Goal: Task Accomplishment & Management: Complete application form

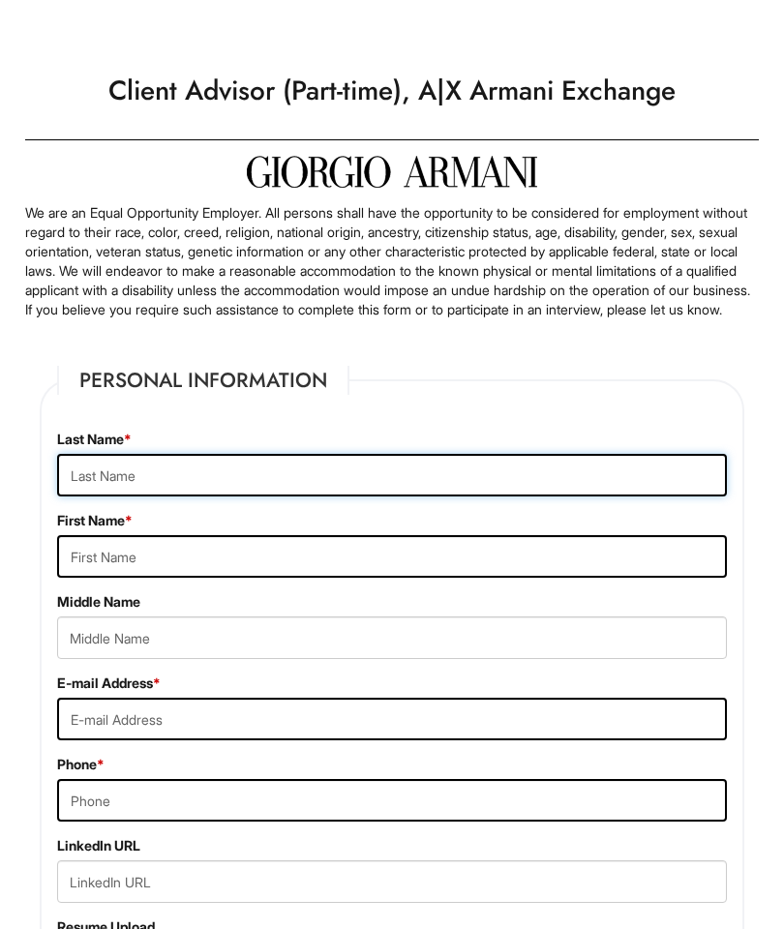
click at [447, 478] on input "text" at bounding box center [392, 475] width 670 height 43
type input "Karla"
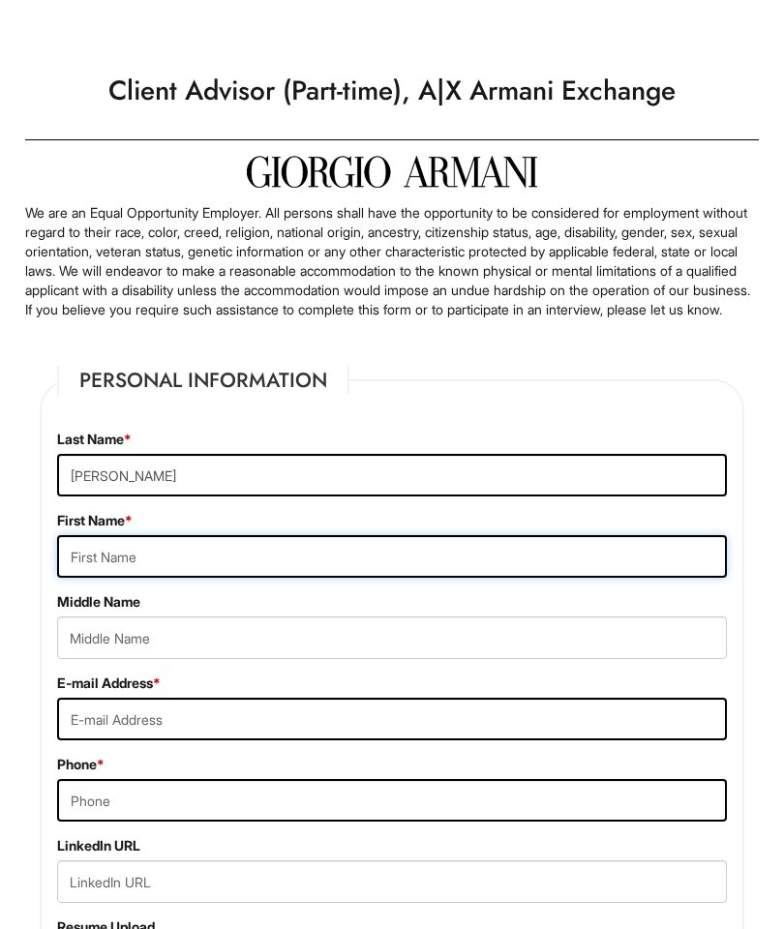
click at [256, 562] on input "text" at bounding box center [392, 556] width 670 height 43
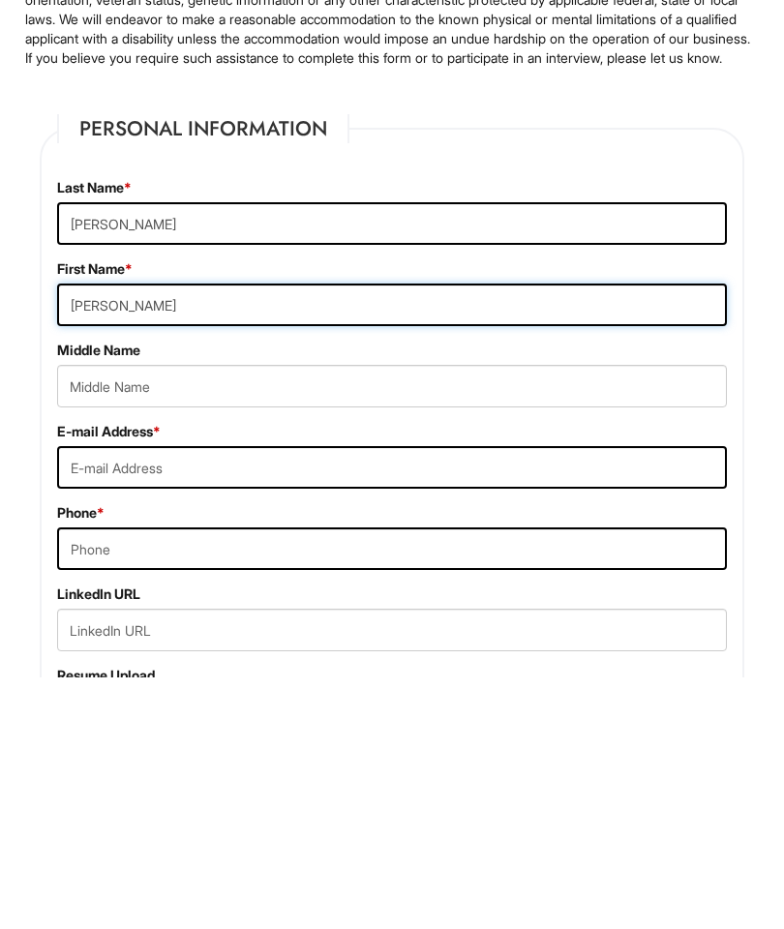
scroll to position [9, 0]
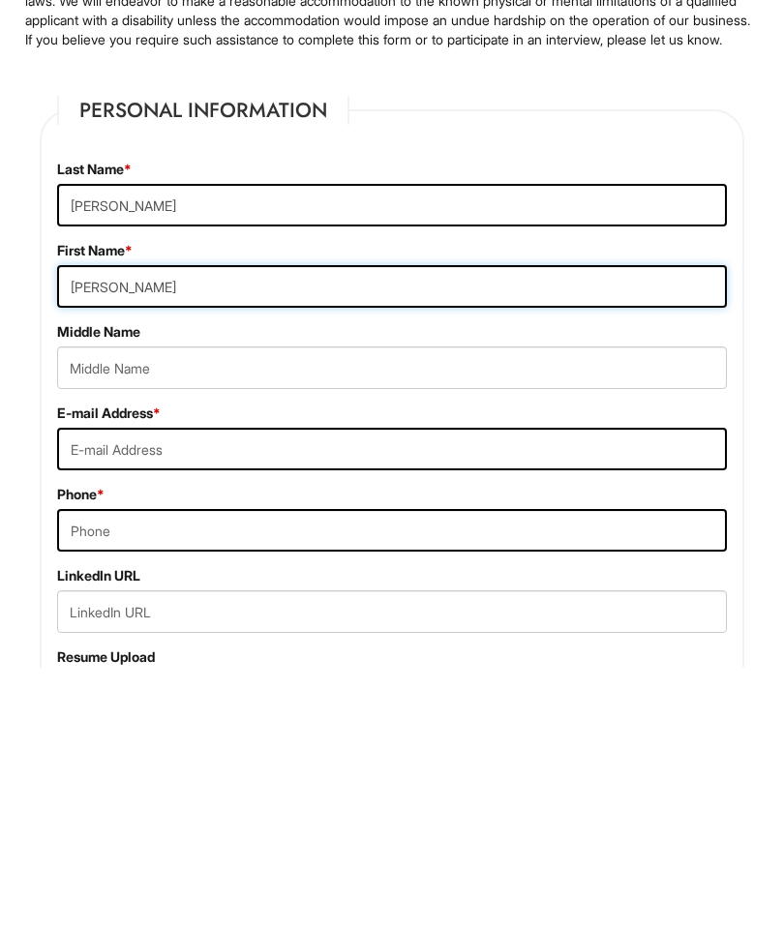
type input "Gregorio"
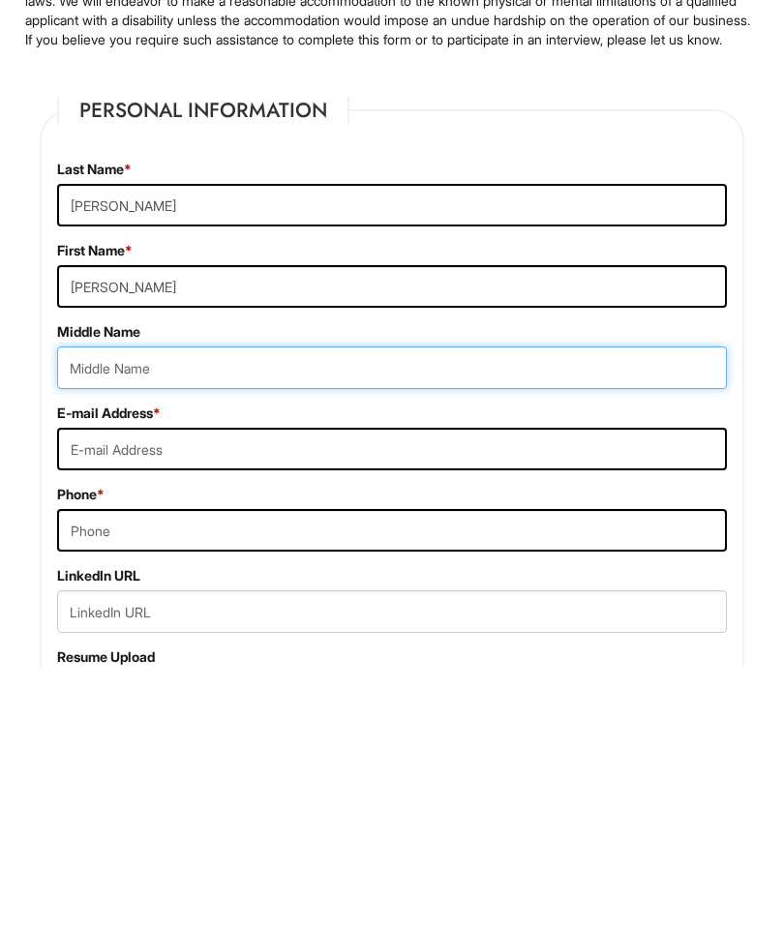
click at [105, 608] on input "text" at bounding box center [392, 629] width 670 height 43
type input "Eugenia"
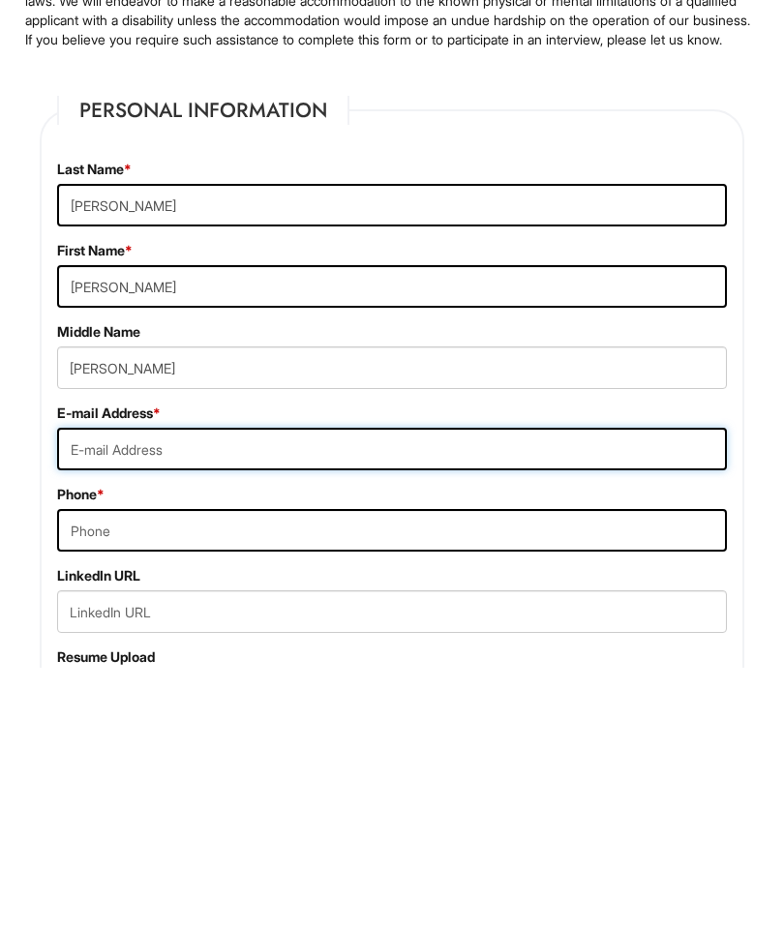
click at [90, 689] on input "email" at bounding box center [392, 710] width 670 height 43
type input "karlagregoriofstylist@hmail.com"
click at [86, 770] on input "tel" at bounding box center [392, 791] width 670 height 43
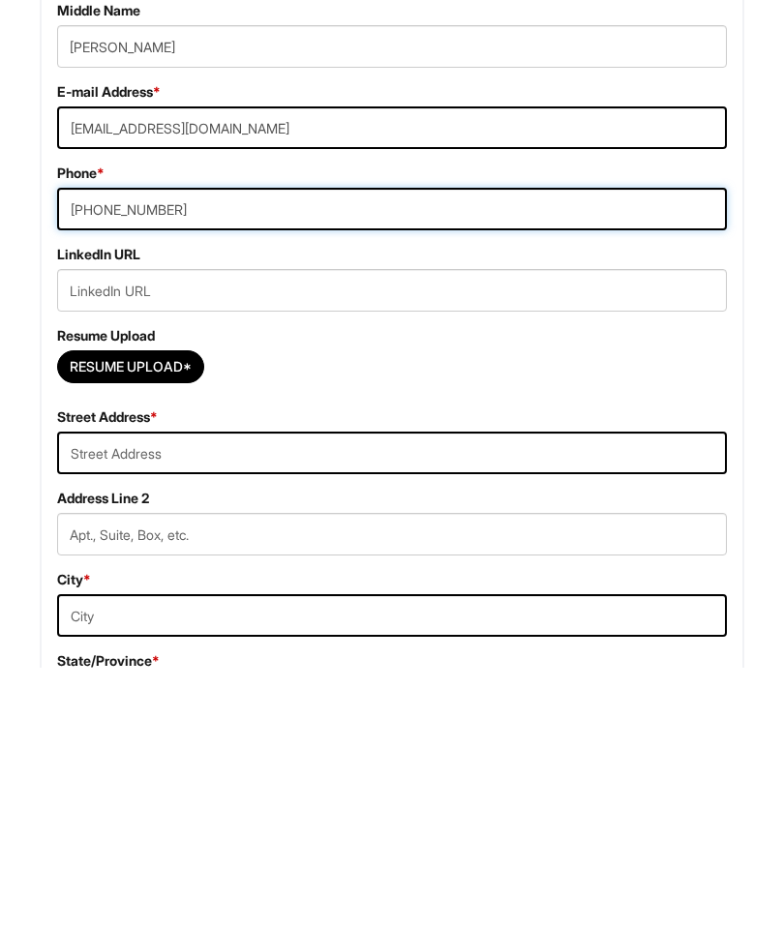
scroll to position [331, 0]
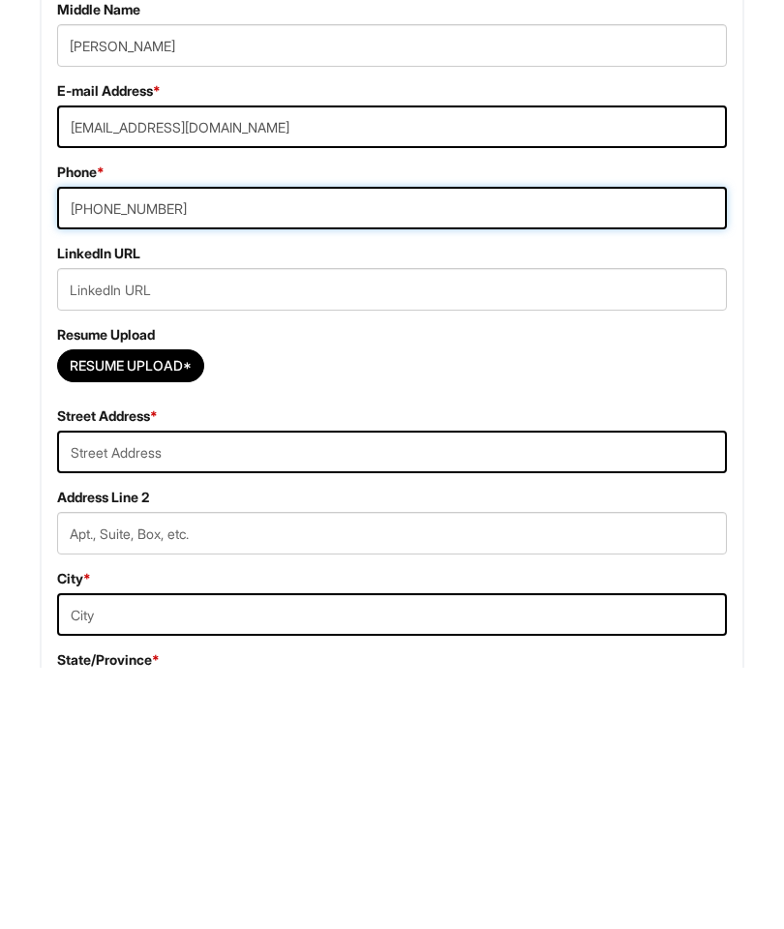
type input "347-545-2939"
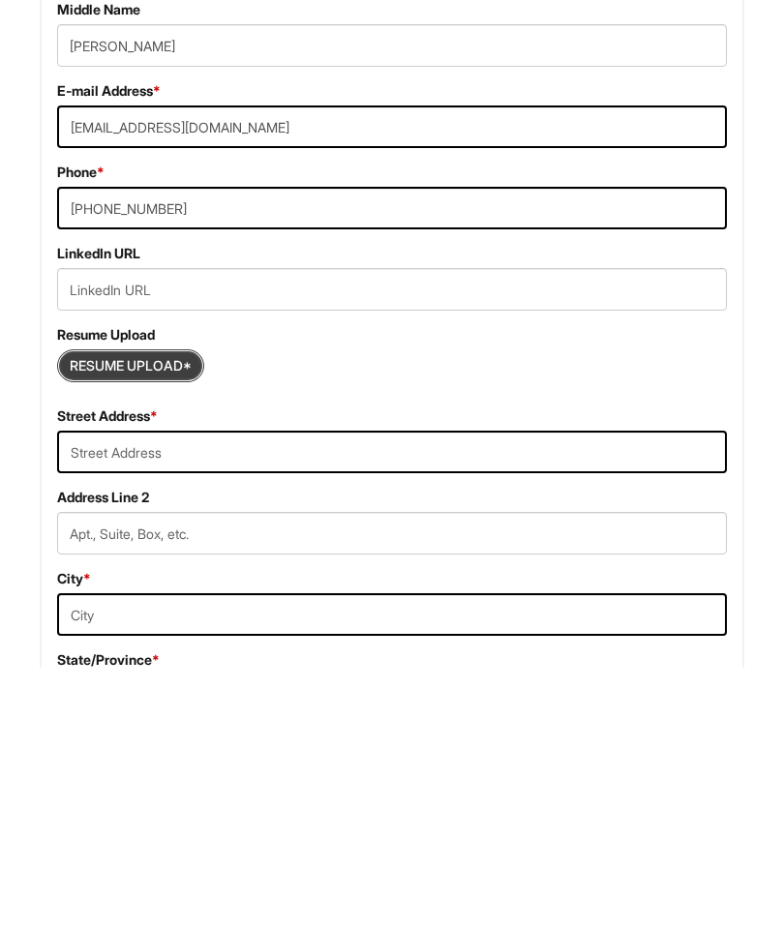
click at [175, 612] on input "Resume Upload*" at bounding box center [130, 627] width 145 height 31
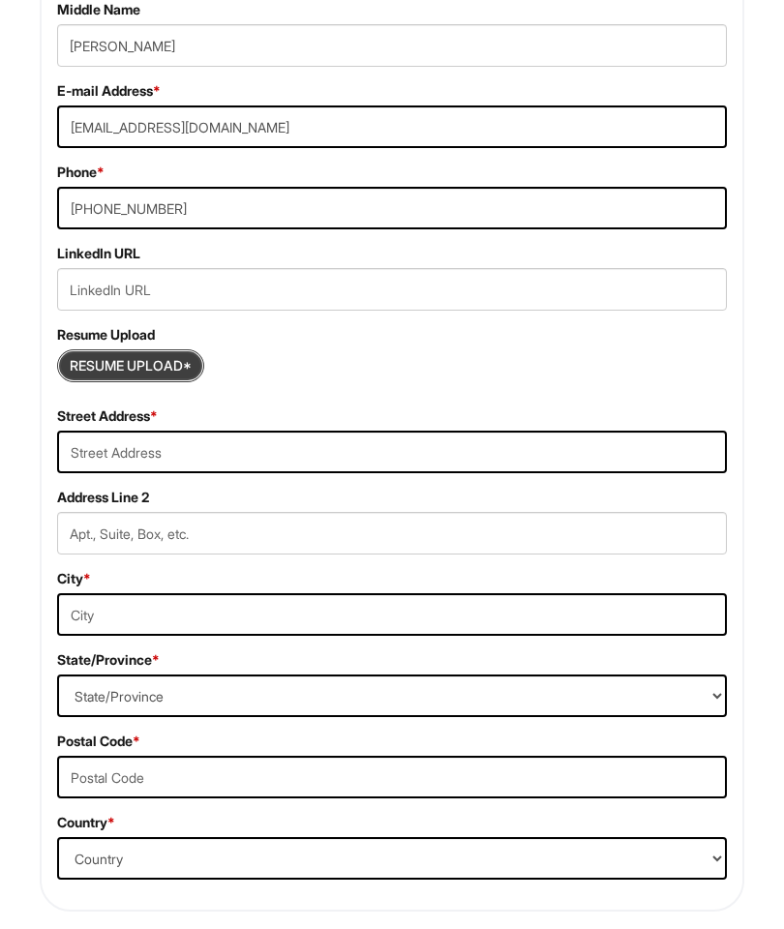
click at [161, 381] on input "Resume Upload*" at bounding box center [130, 365] width 145 height 31
type input "C:\fakepath\KG CV 623.pdf"
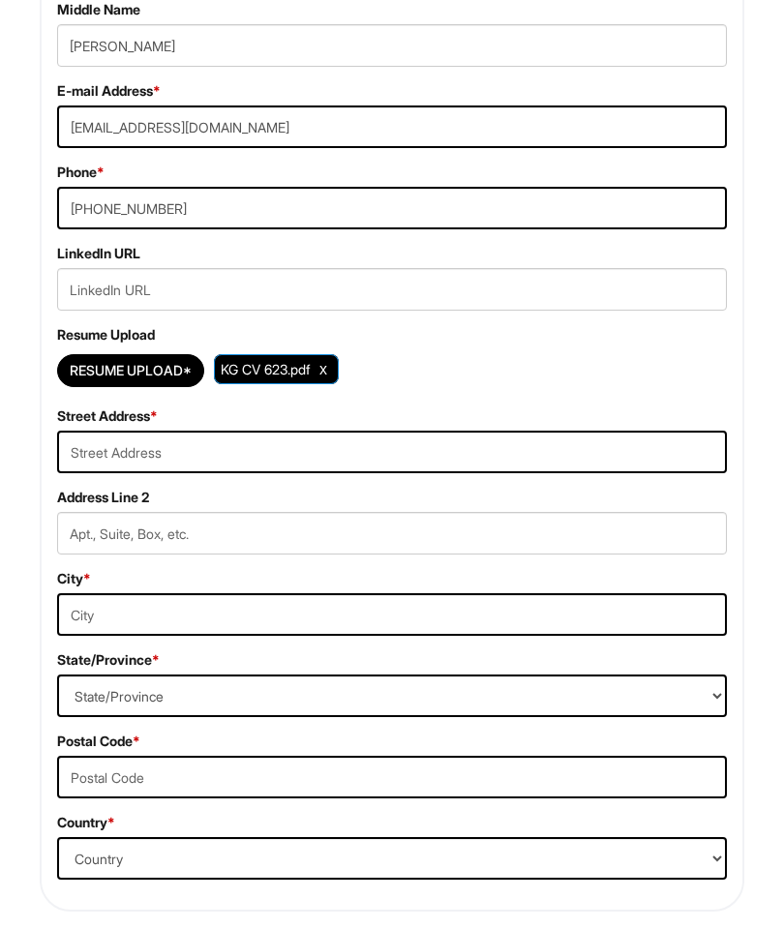
click at [201, 473] on input "text" at bounding box center [392, 452] width 670 height 43
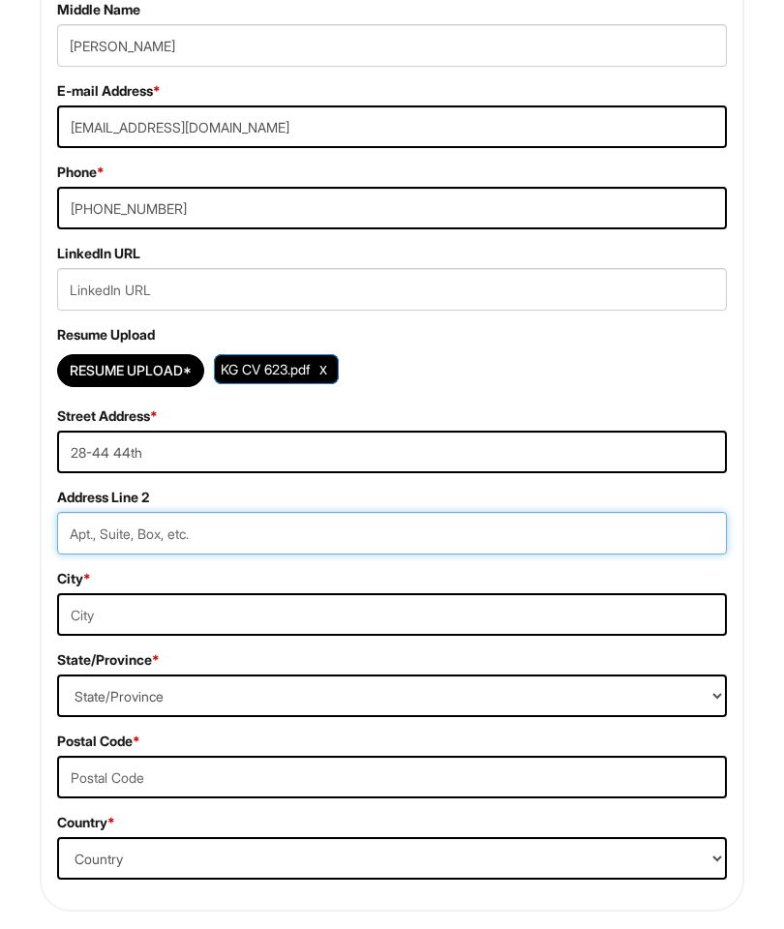
click at [405, 548] on input "text" at bounding box center [392, 533] width 670 height 43
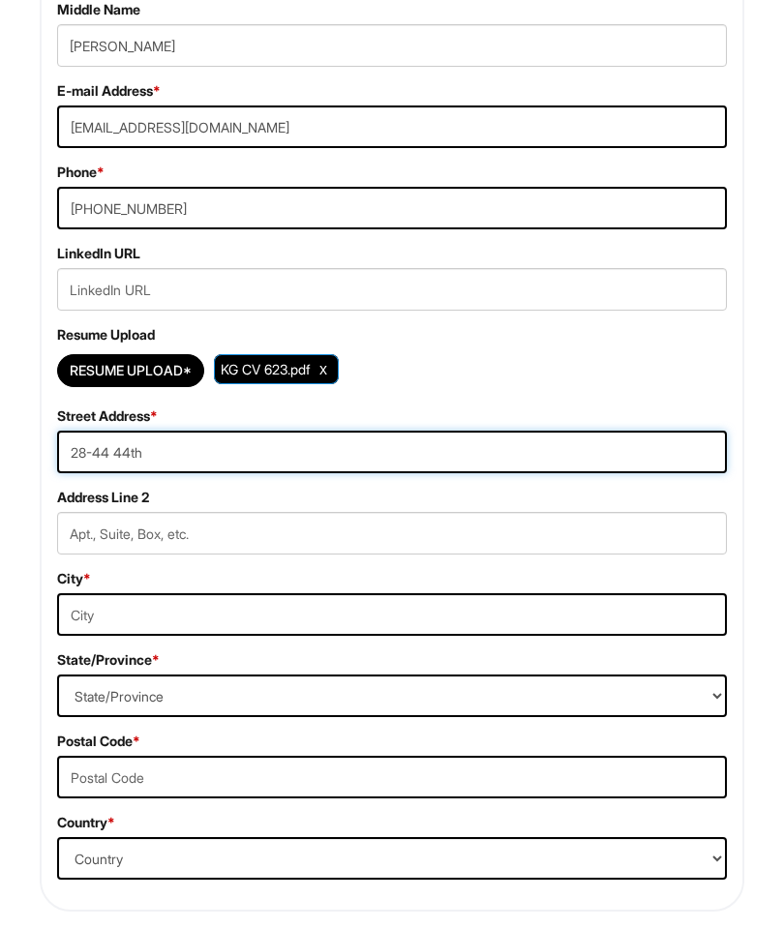
click at [307, 458] on input "28-44 44th" at bounding box center [392, 452] width 670 height 43
click at [269, 467] on input "28-44 44th" at bounding box center [392, 452] width 670 height 43
type input "28-44 44th"
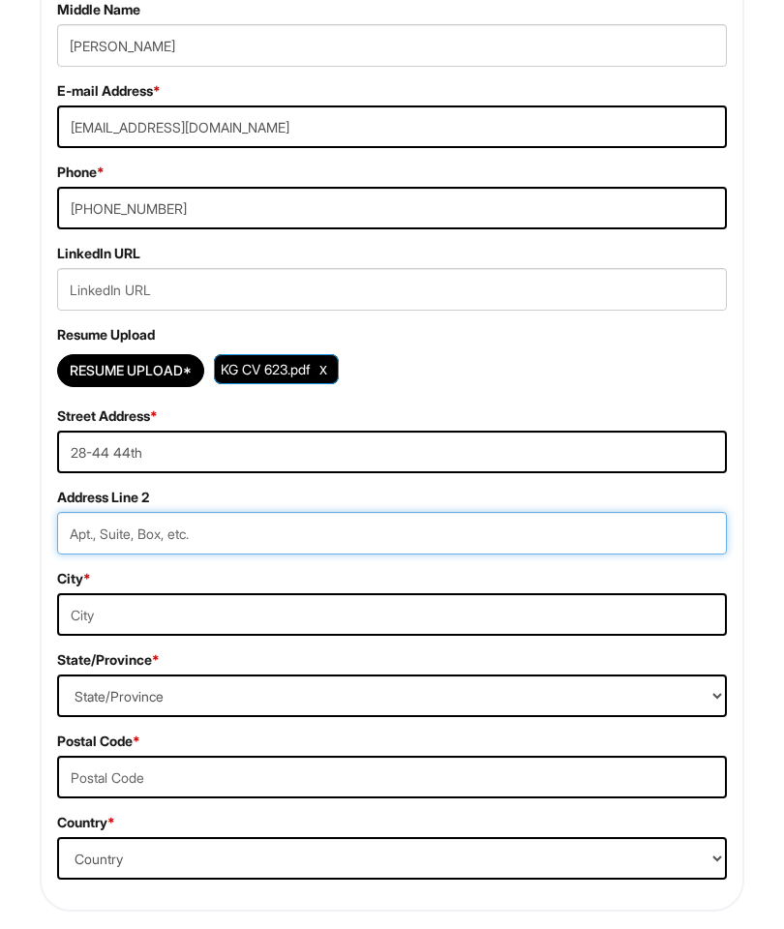
click at [163, 555] on input "text" at bounding box center [392, 533] width 670 height 43
type input "Apt #9"
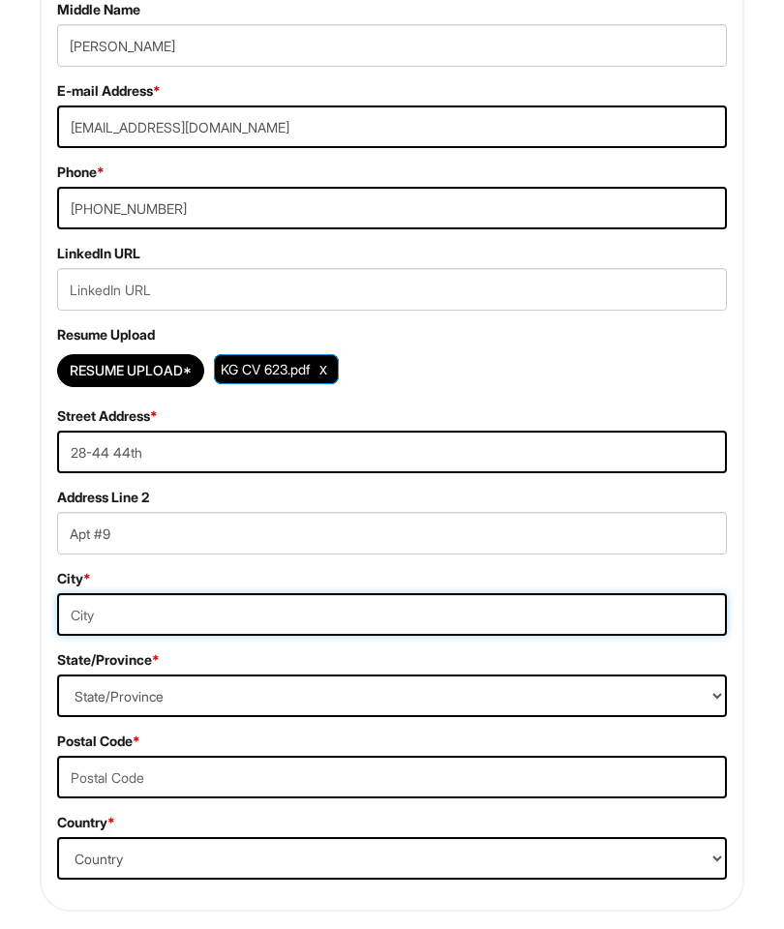
click at [190, 616] on input "text" at bounding box center [392, 614] width 670 height 43
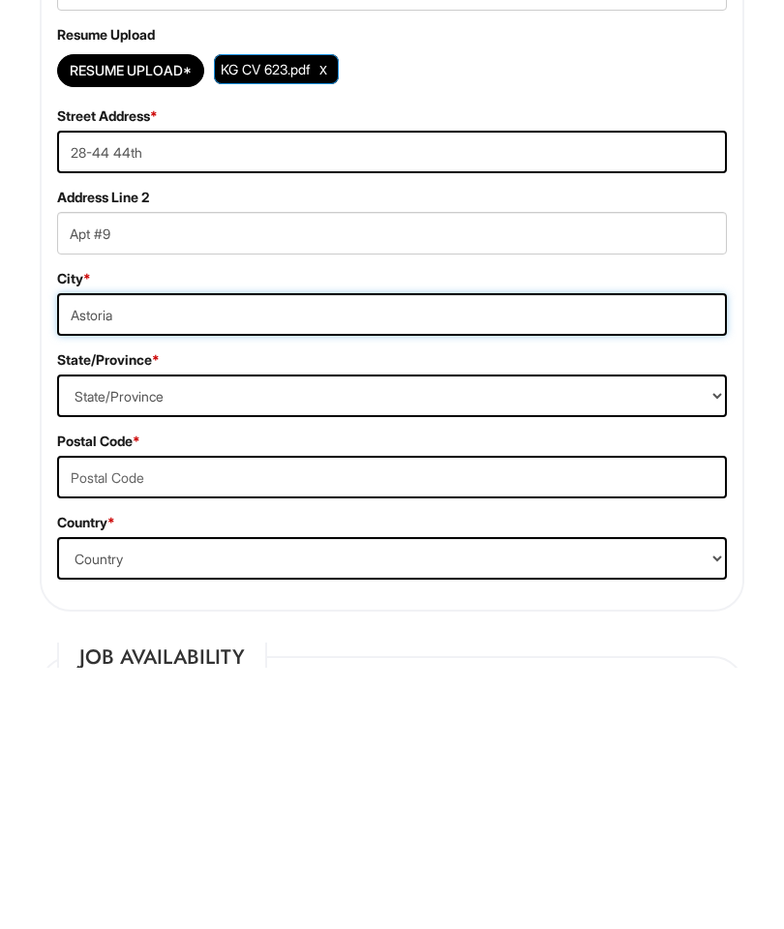
type input "Astoria"
click at [262, 636] on select "State/Province ALABAMA ALASKA ARIZONA ARKANSAS CALIFORNIA COLORADO CONNECTICUT …" at bounding box center [392, 657] width 670 height 43
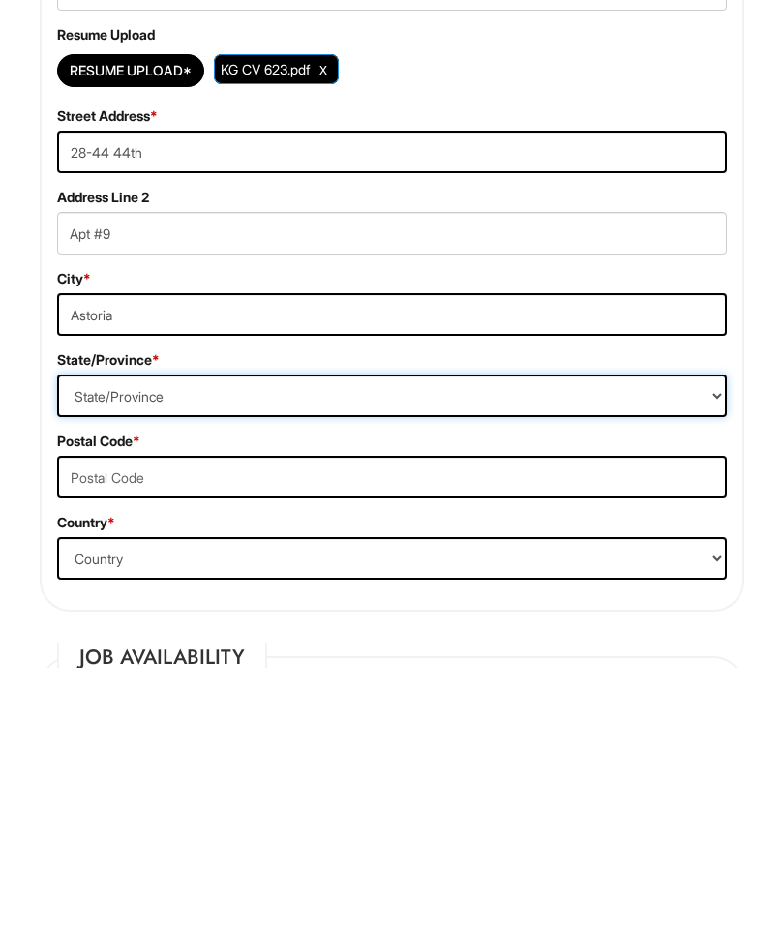
scroll to position [892, 0]
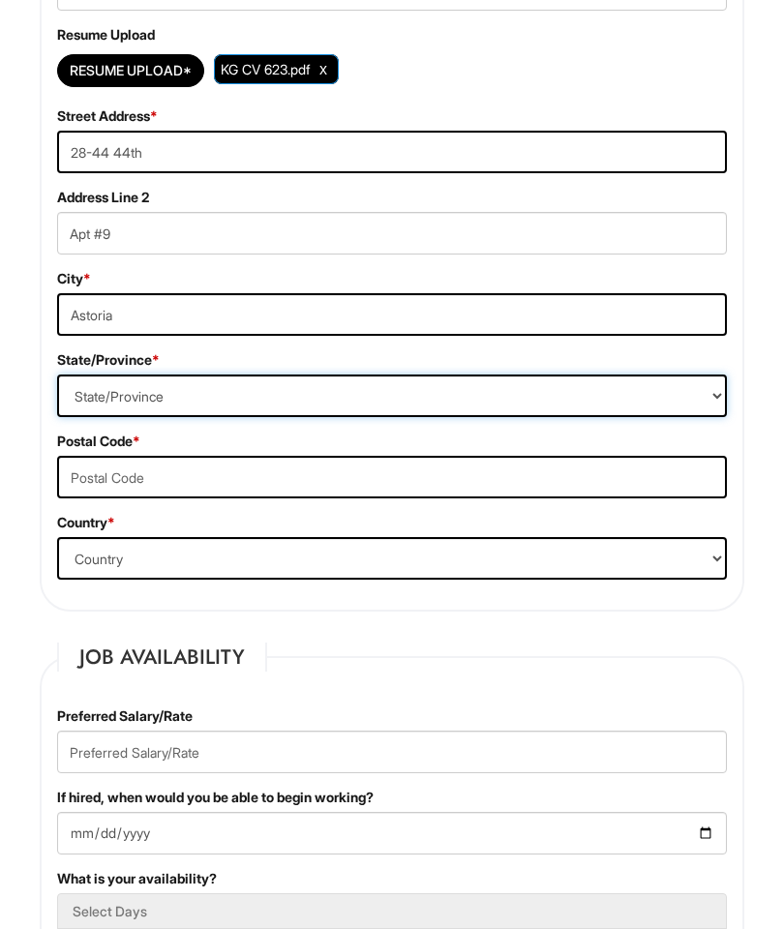
click at [149, 410] on select "State/Province ALABAMA ALASKA ARIZONA ARKANSAS CALIFORNIA COLORADO CONNECTICUT …" at bounding box center [392, 396] width 670 height 43
select select "NY"
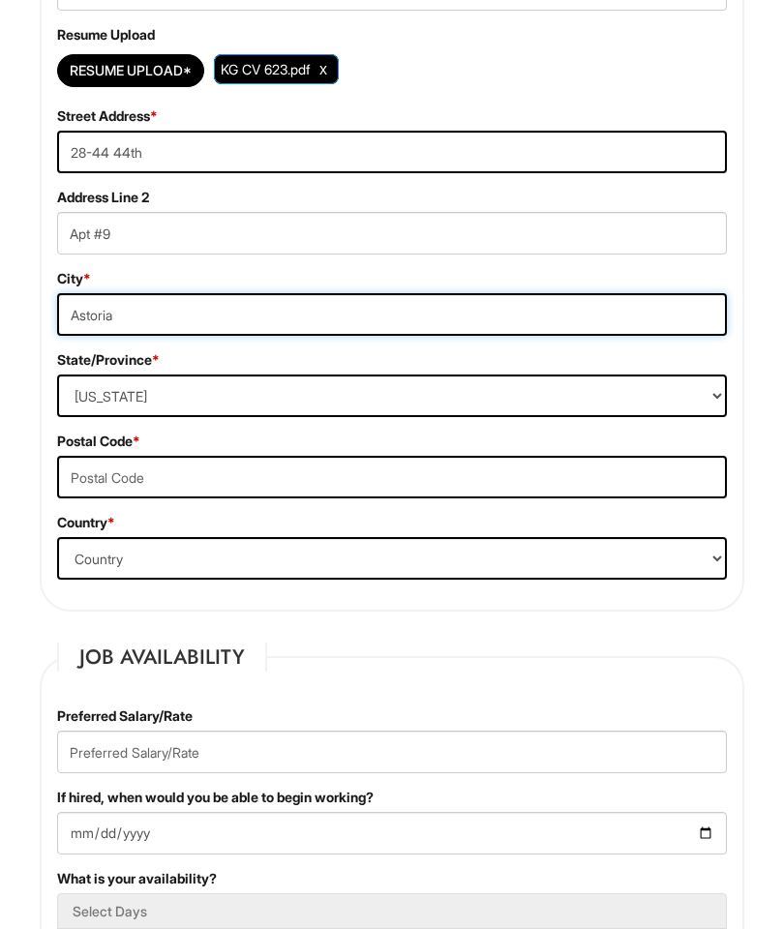
click at [284, 336] on input "Astoria" at bounding box center [392, 314] width 670 height 43
type input "Astoria Queens"
click at [267, 498] on input "text" at bounding box center [392, 477] width 670 height 43
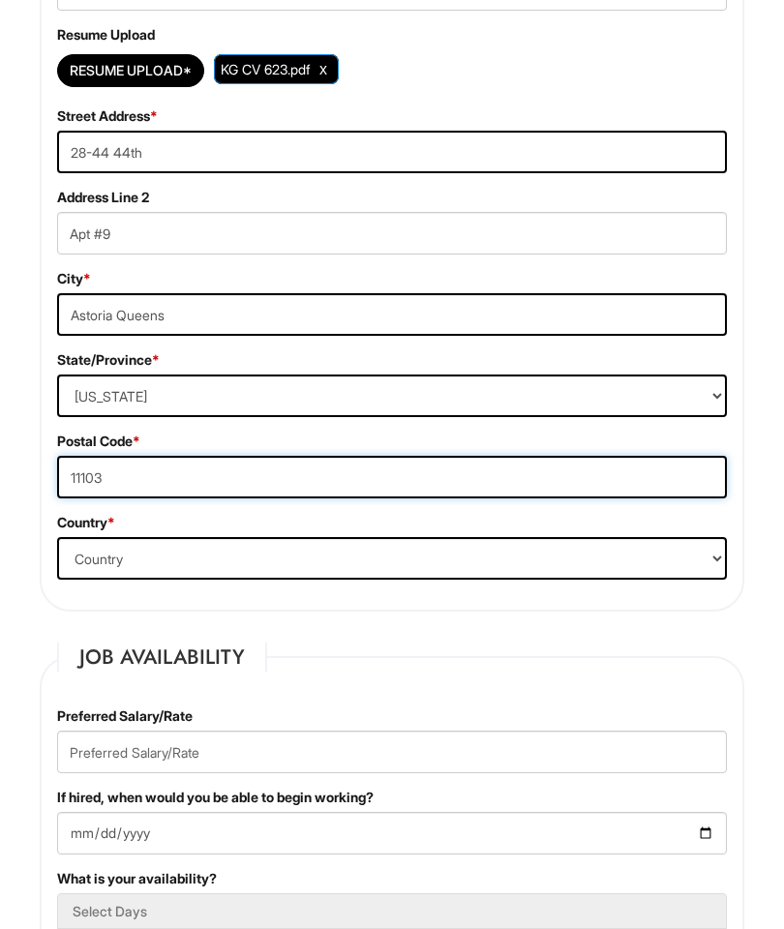
type input "11103"
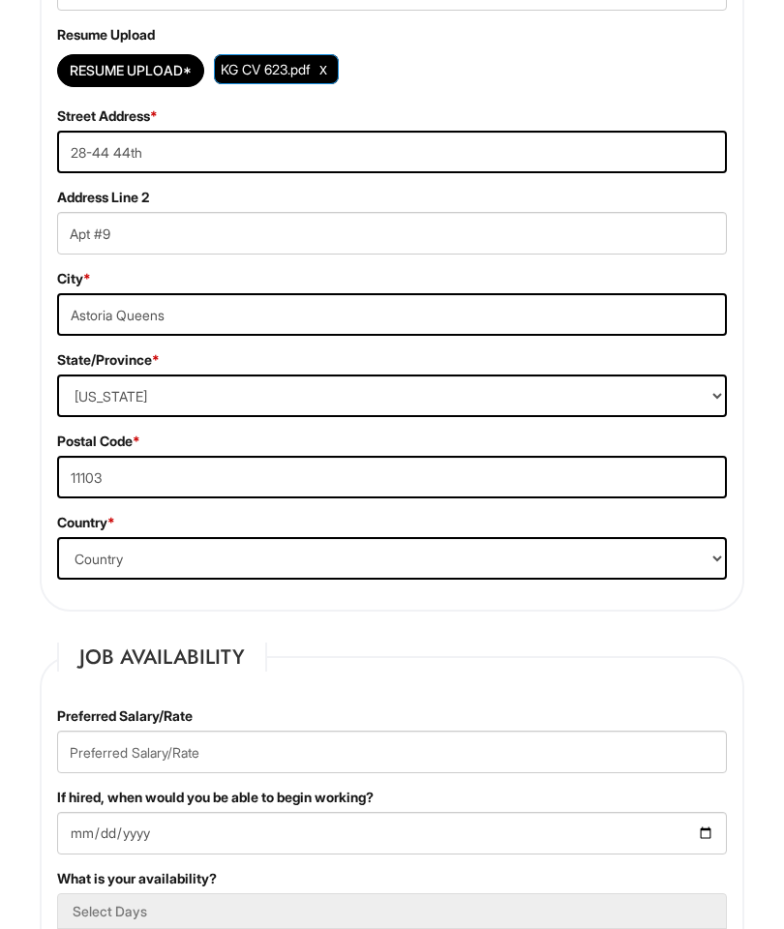
click at [223, 571] on select "Country Afghanistan Albania Algeria American Samoa Andorra Angola Anguilla Anta…" at bounding box center [392, 558] width 670 height 43
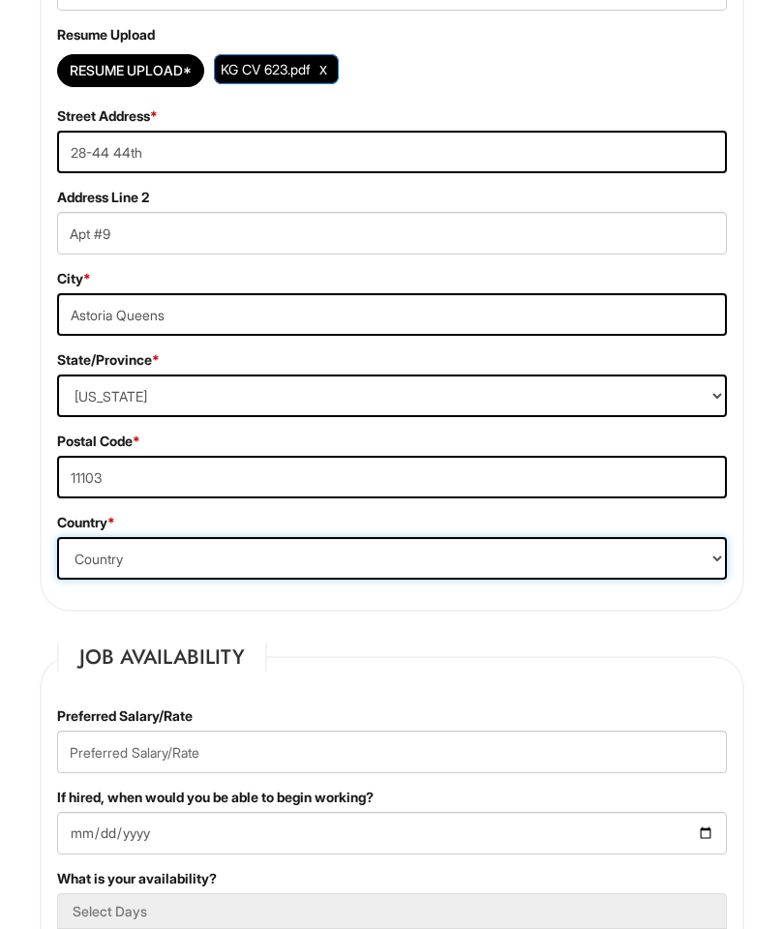
click at [216, 580] on select "Country Afghanistan Albania Algeria American Samoa Andorra Angola Anguilla Anta…" at bounding box center [392, 558] width 670 height 43
select select "United States of America"
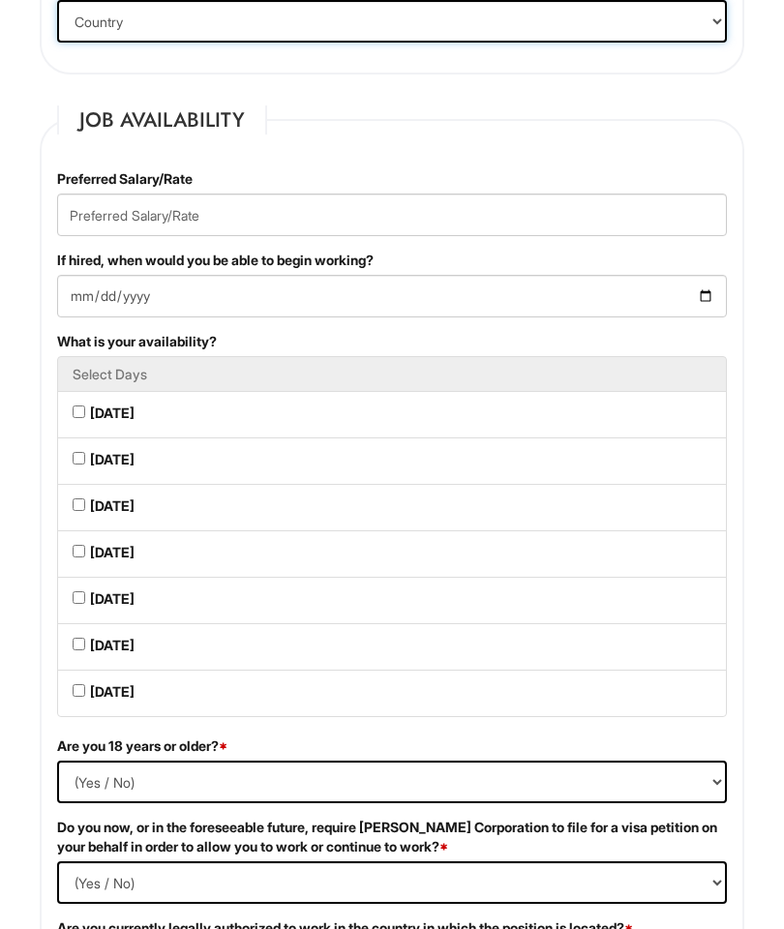
scroll to position [1429, 0]
click at [89, 236] on input "text" at bounding box center [392, 215] width 670 height 43
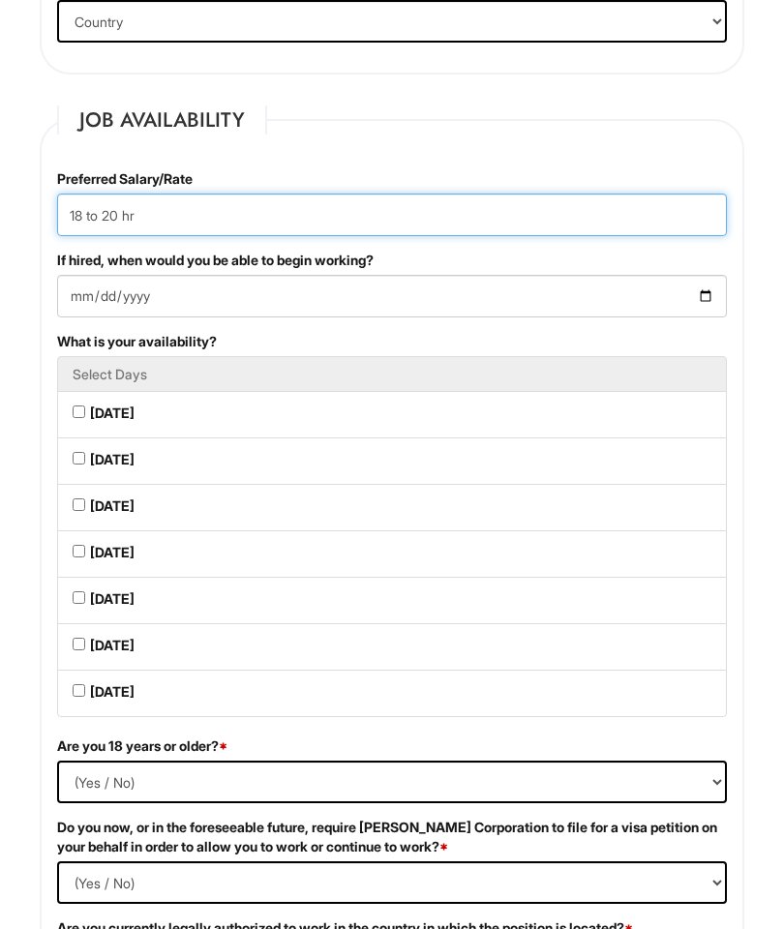
type input "18 to 20 hr"
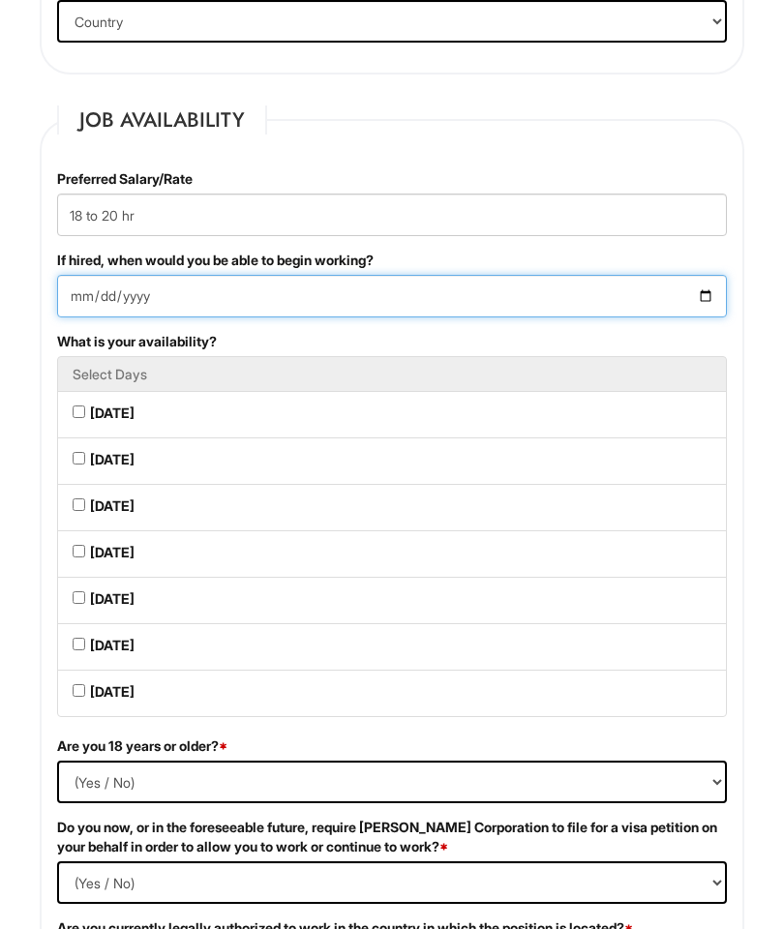
click at [120, 317] on input "If hired, when would you be able to begin working?" at bounding box center [392, 296] width 670 height 43
type input "2025-08-21"
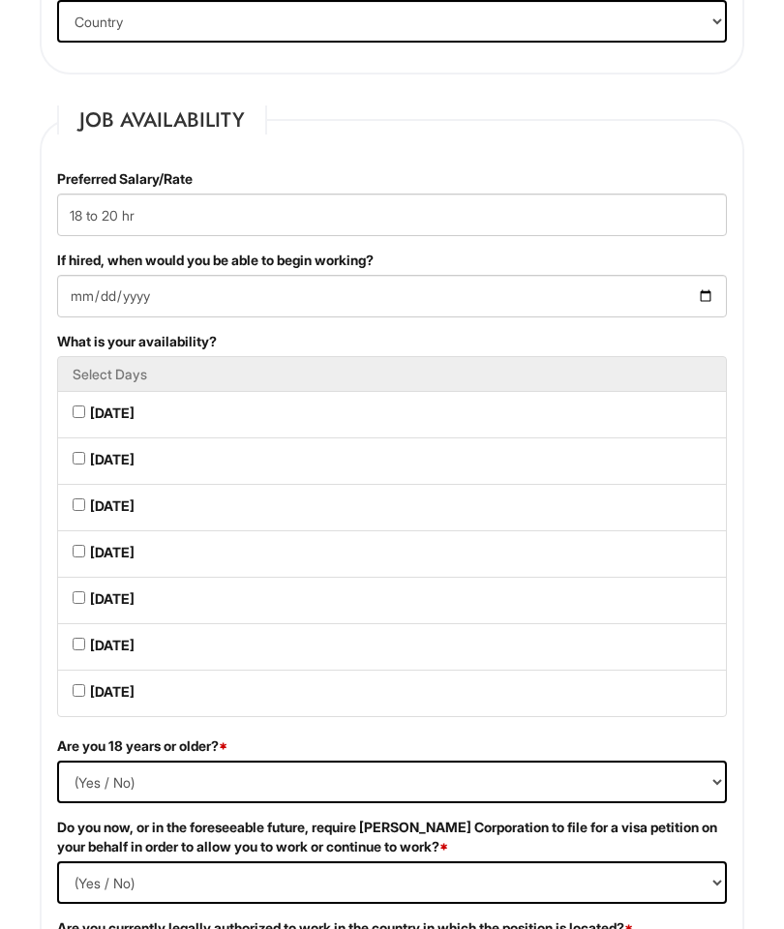
click at [73, 418] on Available_Monday "Monday" at bounding box center [79, 411] width 13 height 13
checkbox Available_Monday "true"
click at [101, 469] on label "Tuesday" at bounding box center [112, 459] width 45 height 19
click at [85, 465] on Available_Tuesday "Tuesday" at bounding box center [79, 458] width 13 height 13
checkbox Available_Tuesday "true"
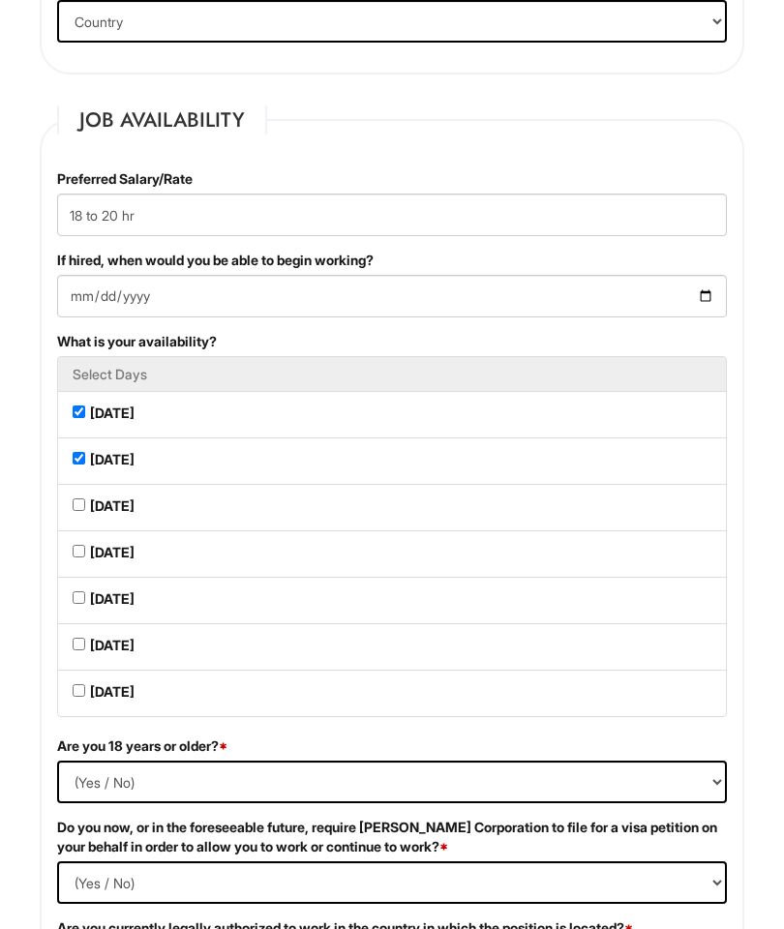
click at [93, 516] on label "Wednesday" at bounding box center [112, 505] width 45 height 19
click at [85, 511] on Available_Wednesday "Wednesday" at bounding box center [79, 504] width 13 height 13
checkbox Available_Wednesday "true"
click at [86, 568] on li "Thursday" at bounding box center [392, 553] width 670 height 47
click at [105, 609] on label "Friday" at bounding box center [112, 598] width 45 height 19
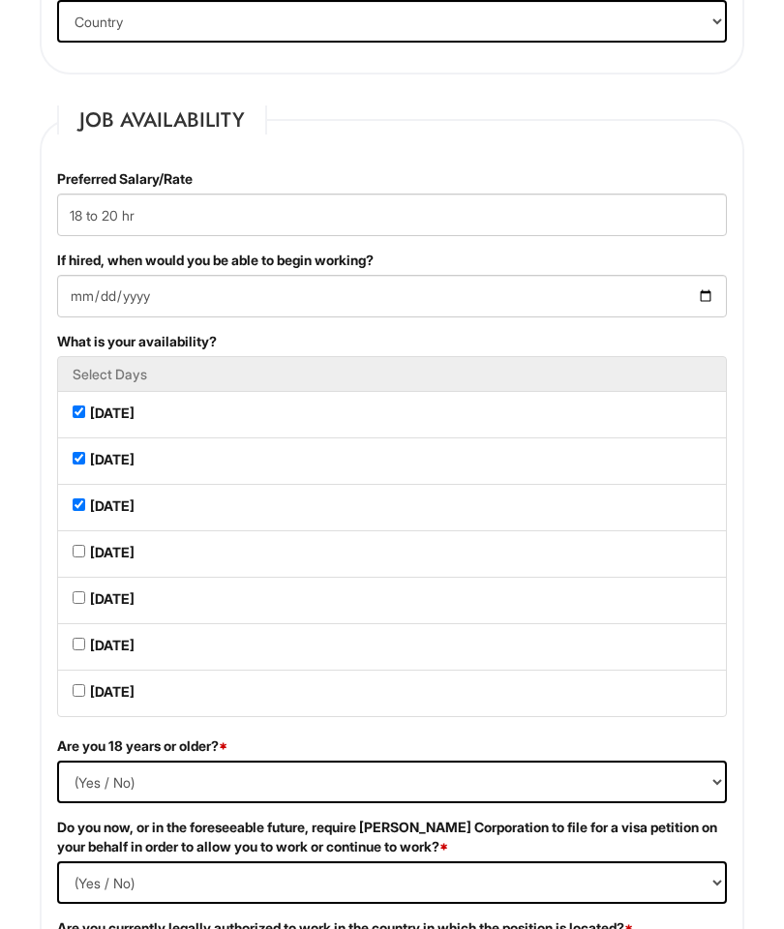
click at [85, 604] on Available_Friday "Friday" at bounding box center [79, 597] width 13 height 13
checkbox Available_Friday "true"
click at [99, 658] on li "Saturday" at bounding box center [392, 646] width 670 height 47
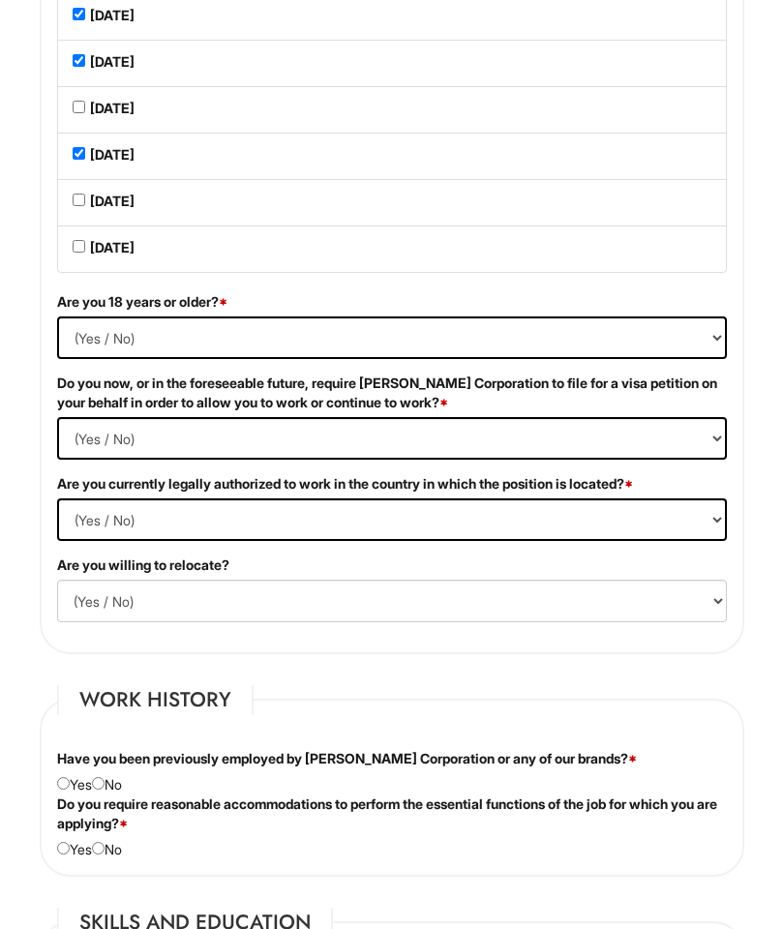
scroll to position [1872, 0]
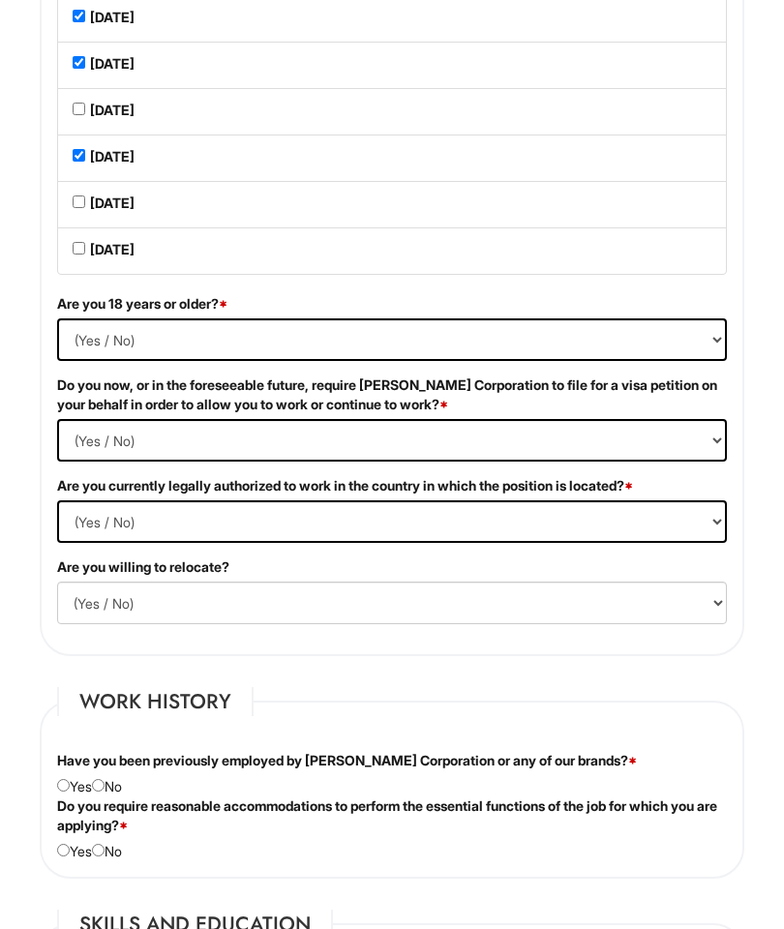
click at [689, 361] on select "(Yes / No) Yes No" at bounding box center [392, 339] width 670 height 43
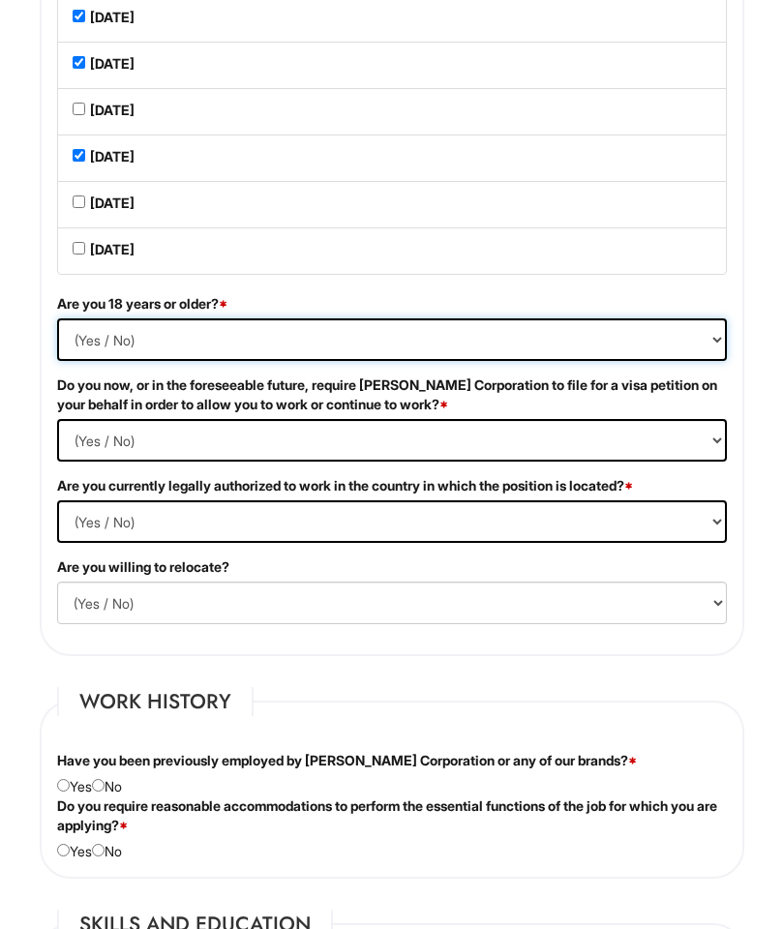
select select "Yes"
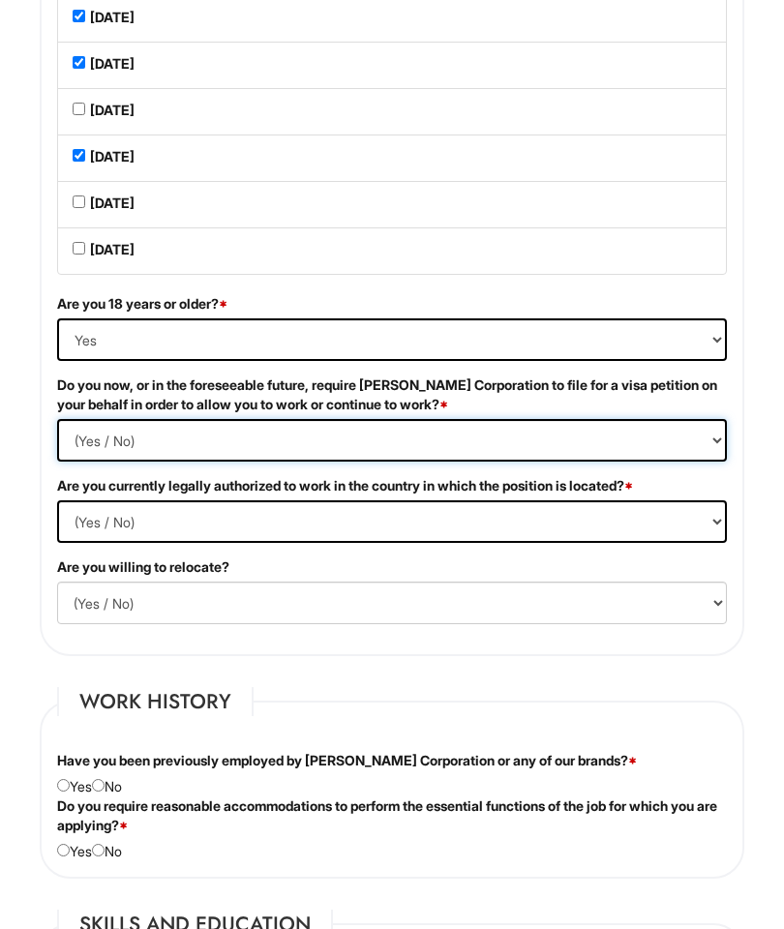
click at [715, 462] on Required "(Yes / No) Yes No" at bounding box center [392, 440] width 670 height 43
select Required "No"
click at [716, 539] on select "(Yes / No) Yes No" at bounding box center [392, 521] width 670 height 43
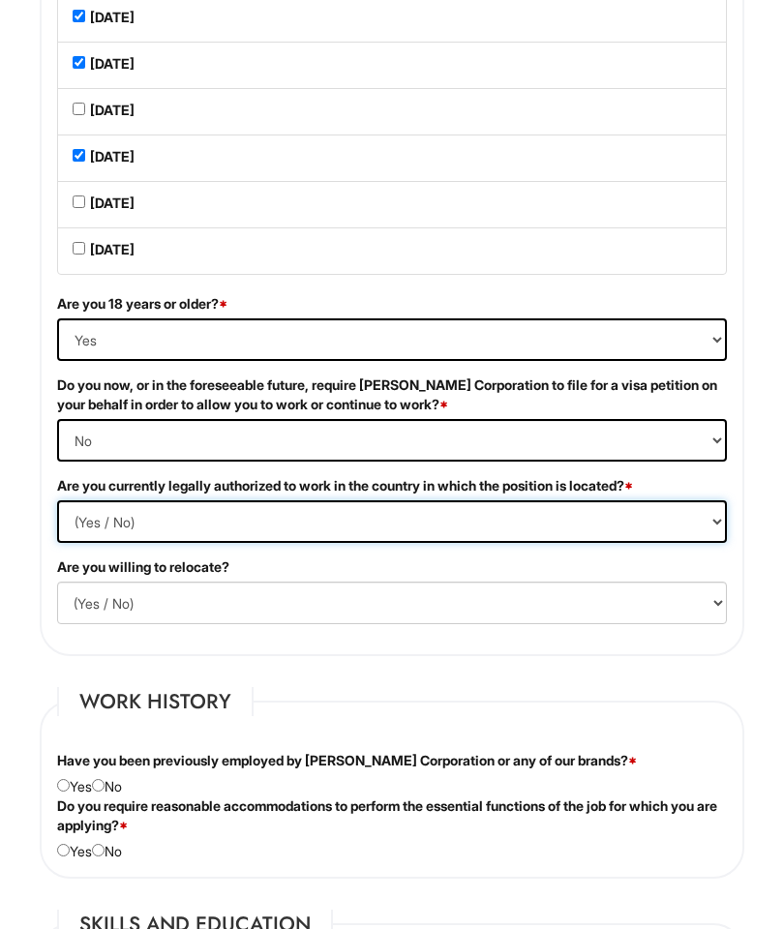
select select "Yes"
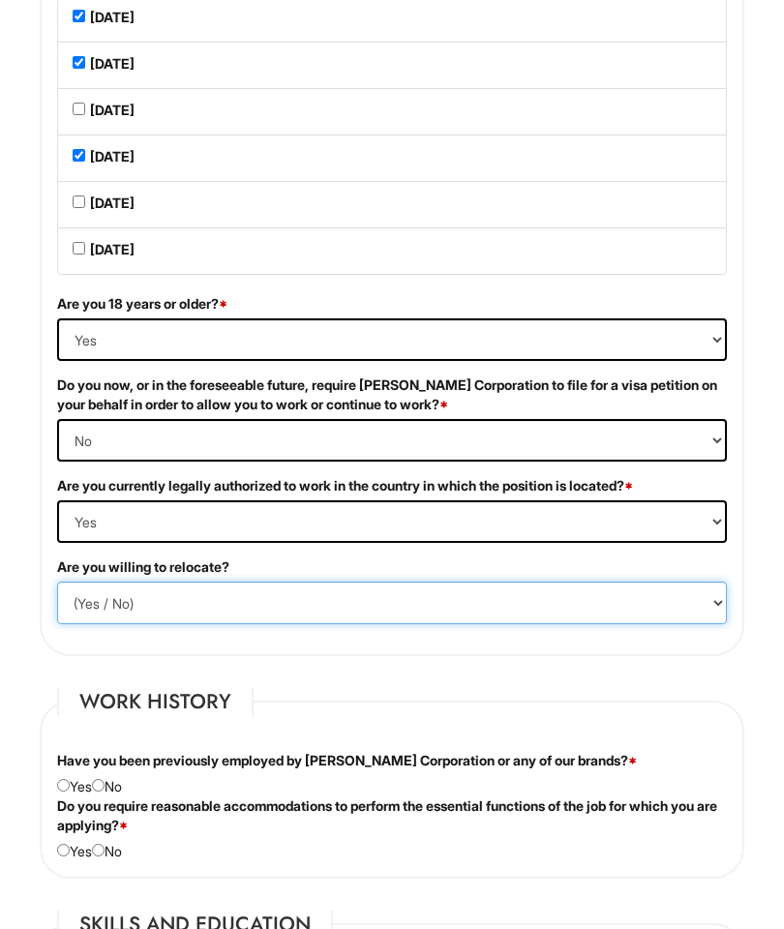
click at [694, 624] on select "(Yes / No) No Yes" at bounding box center [392, 603] width 670 height 43
select select "Y"
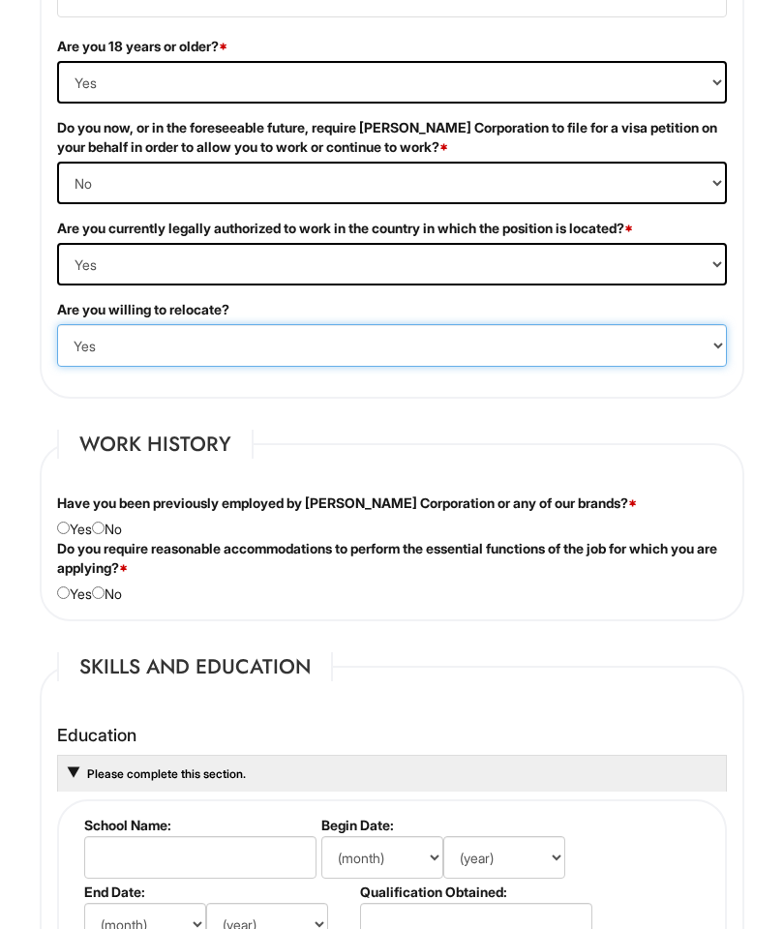
scroll to position [2127, 0]
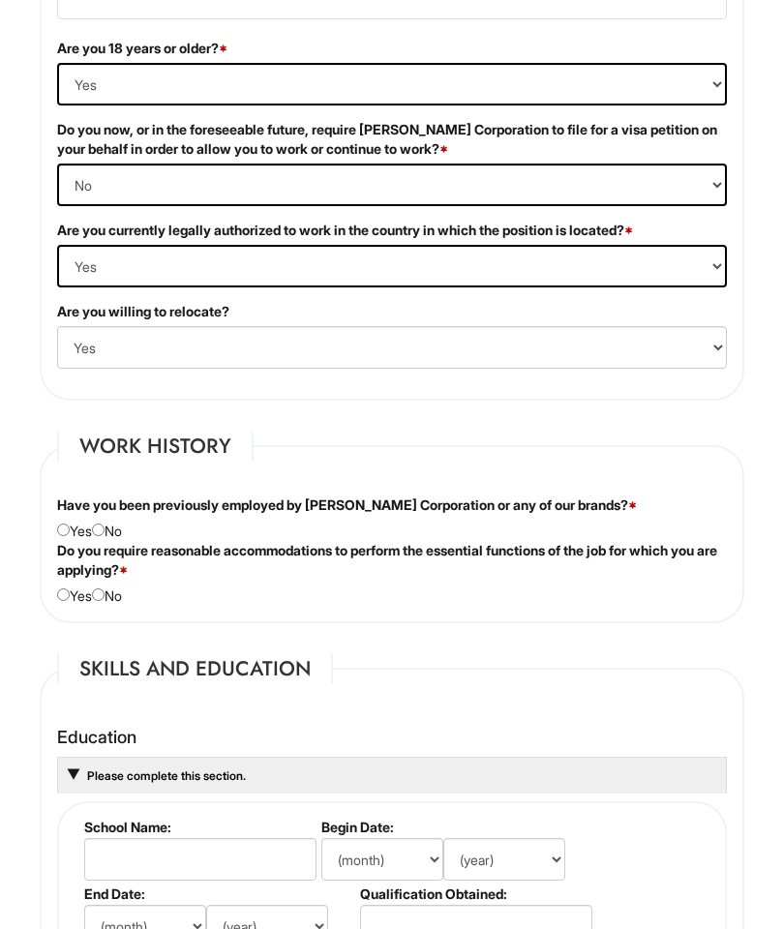
click at [116, 541] on div "Have you been previously employed by Giorgio Armani Corporation or any of our b…" at bounding box center [392, 517] width 699 height 45
click at [105, 536] on input "radio" at bounding box center [98, 530] width 13 height 13
radio input "true"
click at [114, 580] on label "Do you require reasonable accommodations to perform the essential functions of …" at bounding box center [392, 560] width 670 height 39
click at [105, 601] on input "radio" at bounding box center [98, 594] width 13 height 13
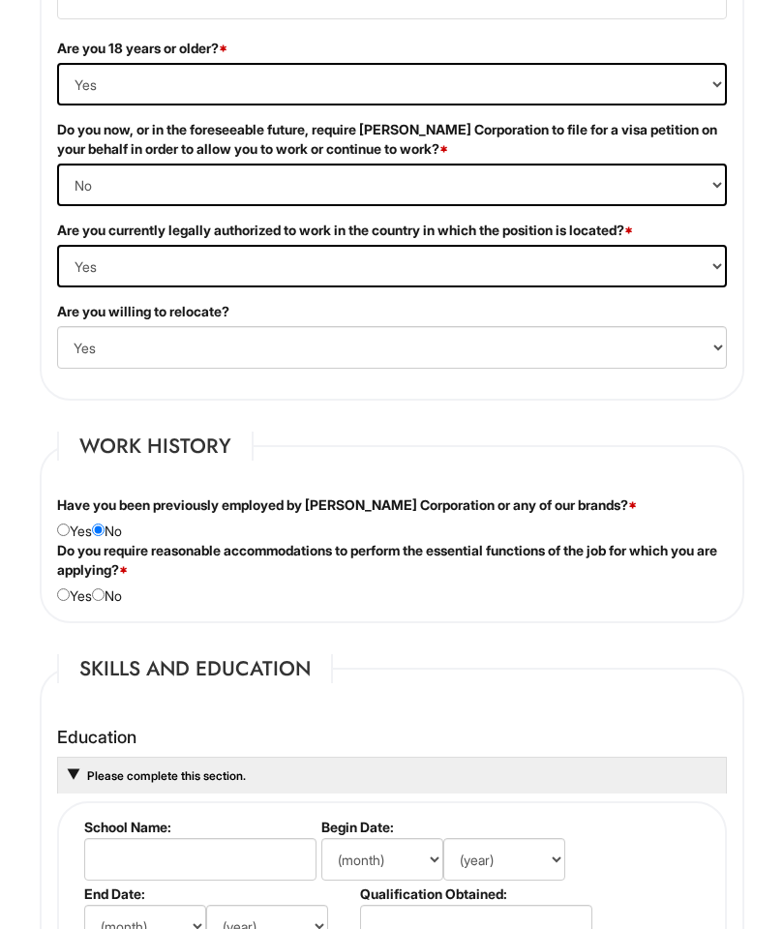
radio input "true"
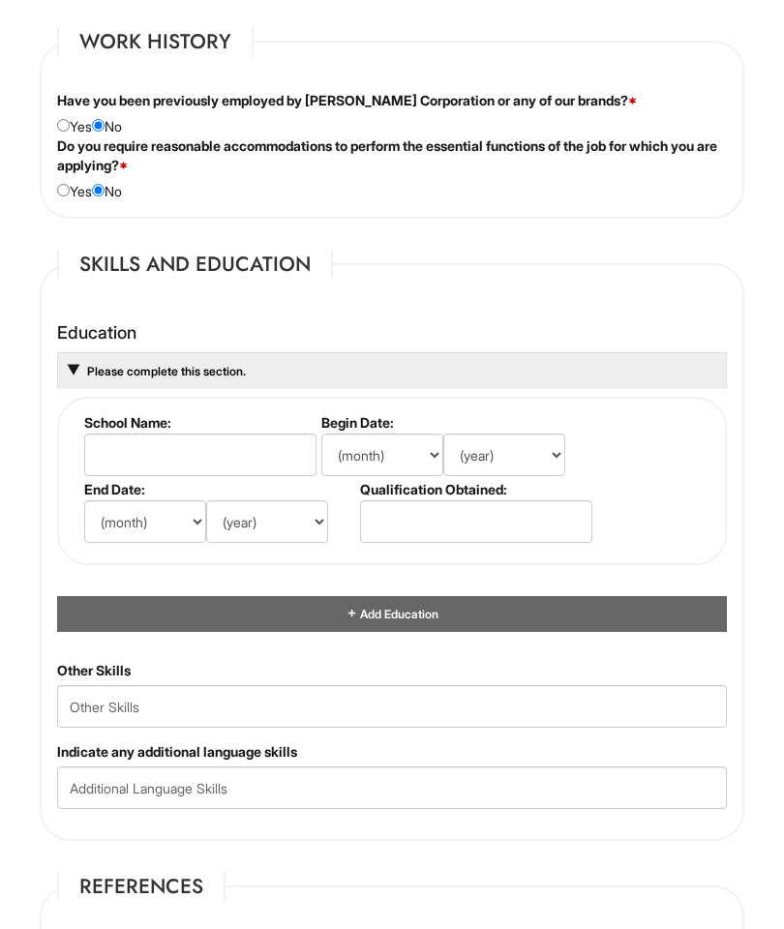
scroll to position [2534, 0]
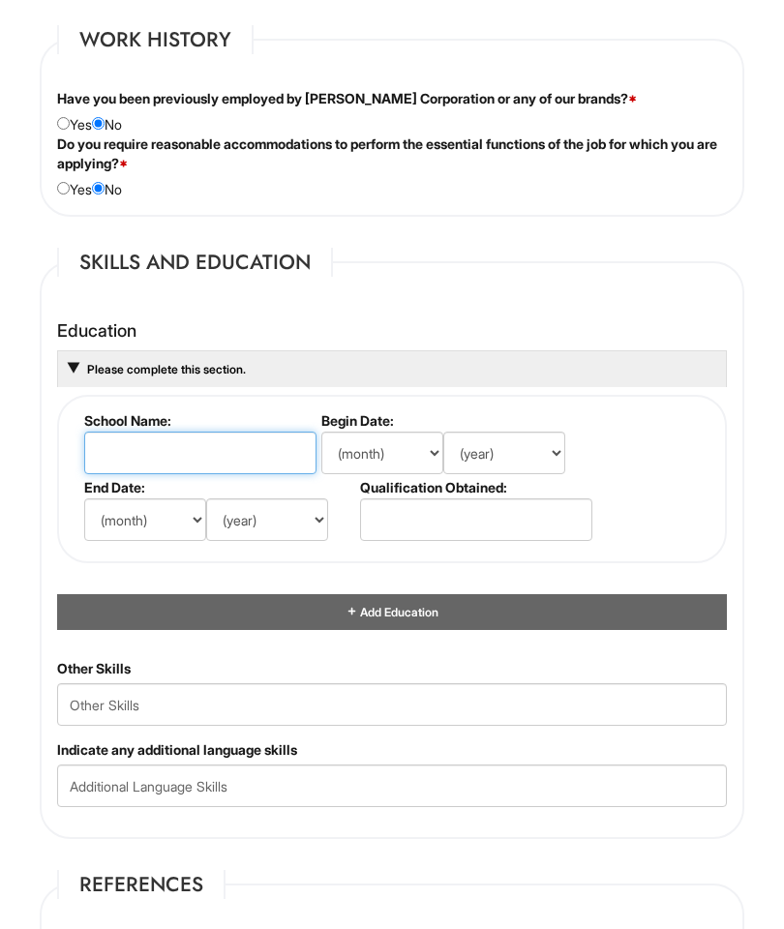
click at [221, 464] on input "text" at bounding box center [200, 453] width 232 height 43
click at [296, 465] on input "Centennial High" at bounding box center [200, 453] width 232 height 43
click at [243, 474] on input "Centennial High" at bounding box center [200, 453] width 232 height 43
type input "Centennial High School"
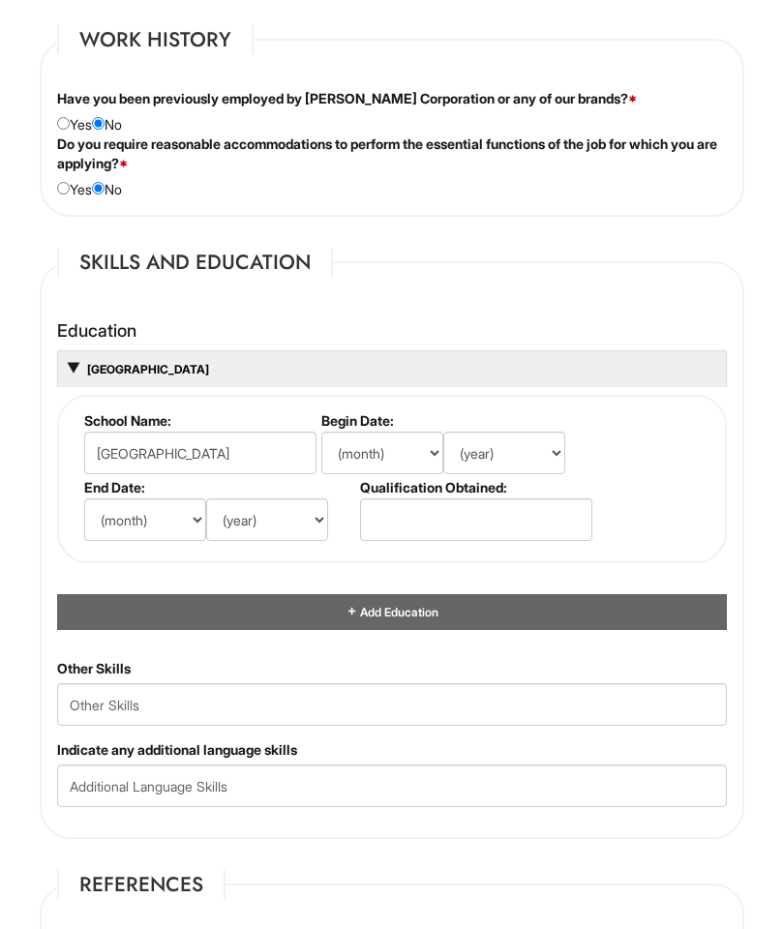
click at [408, 474] on select "(month) Jan Feb Mar Apr May Jun Jul Aug Sep Oct Nov Dec" at bounding box center [382, 453] width 122 height 43
select select "9"
click at [545, 474] on select "(year) 2029 2028 2027 2026 2025 2024 2023 2022 2021 2020 2019 2018 2017 2016 20…" at bounding box center [504, 453] width 122 height 43
select select "1998"
click at [180, 541] on select "(month) Jan Feb Mar Apr May Jun Jul Aug Sep Oct Nov Dec" at bounding box center [145, 519] width 122 height 43
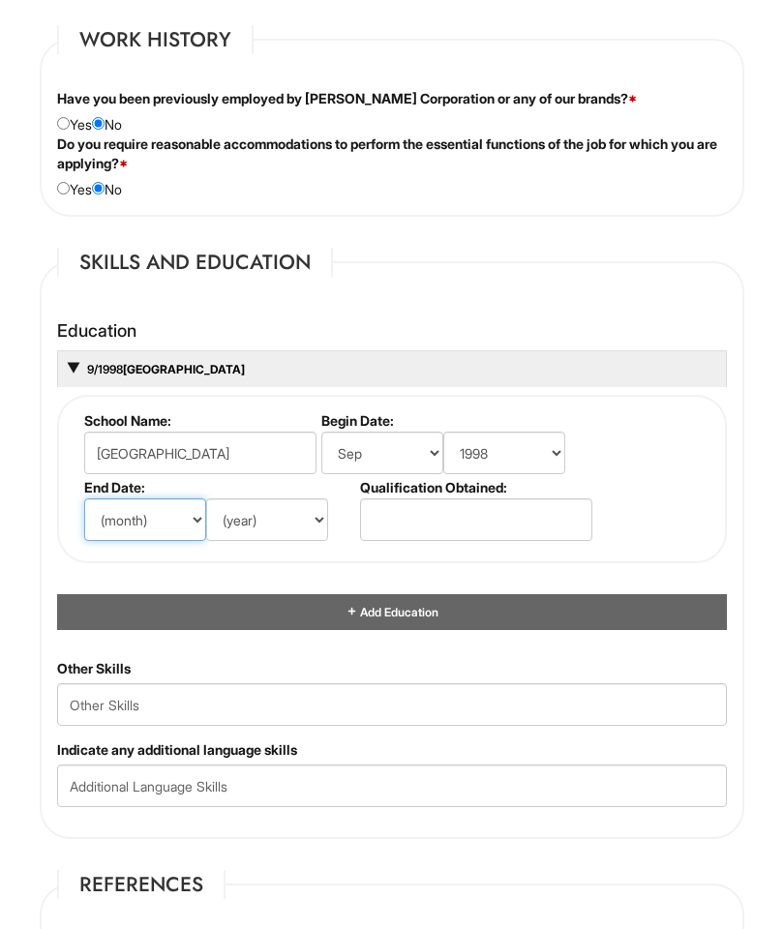
select select "6"
click at [301, 541] on select "(year) 2029 2028 2027 2026 2025 2024 2023 2022 2021 2020 2019 2018 2017 2016 20…" at bounding box center [267, 519] width 122 height 43
select select "1999"
click at [443, 541] on input "text" at bounding box center [476, 519] width 232 height 43
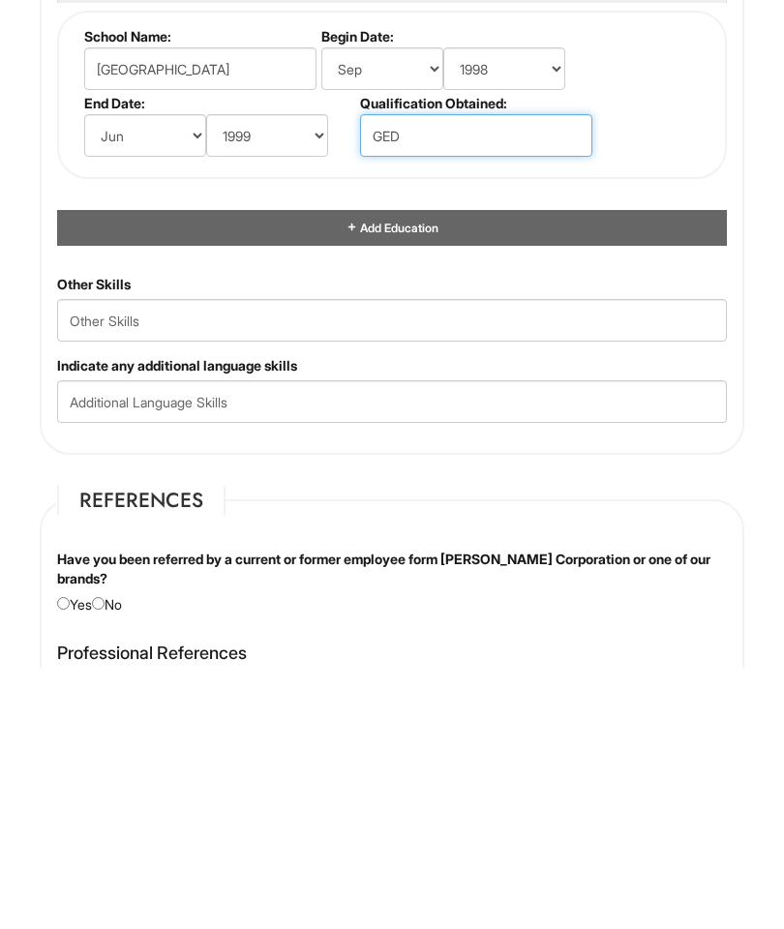
scroll to position [2658, 0]
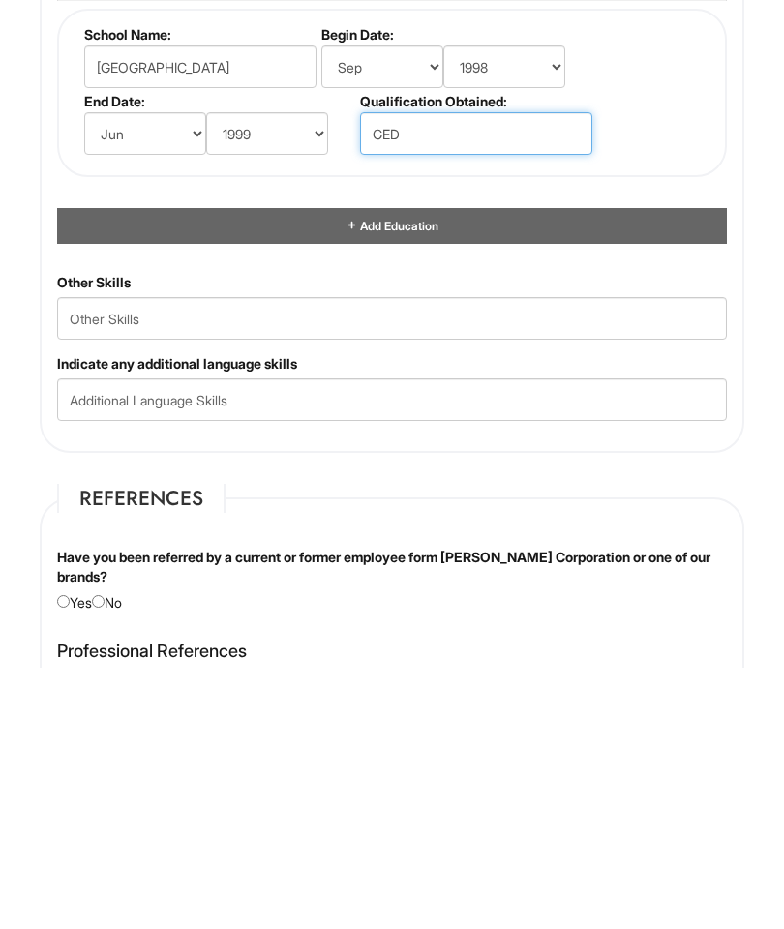
type input "GED"
click at [383, 480] on span "Add Education" at bounding box center [398, 487] width 80 height 15
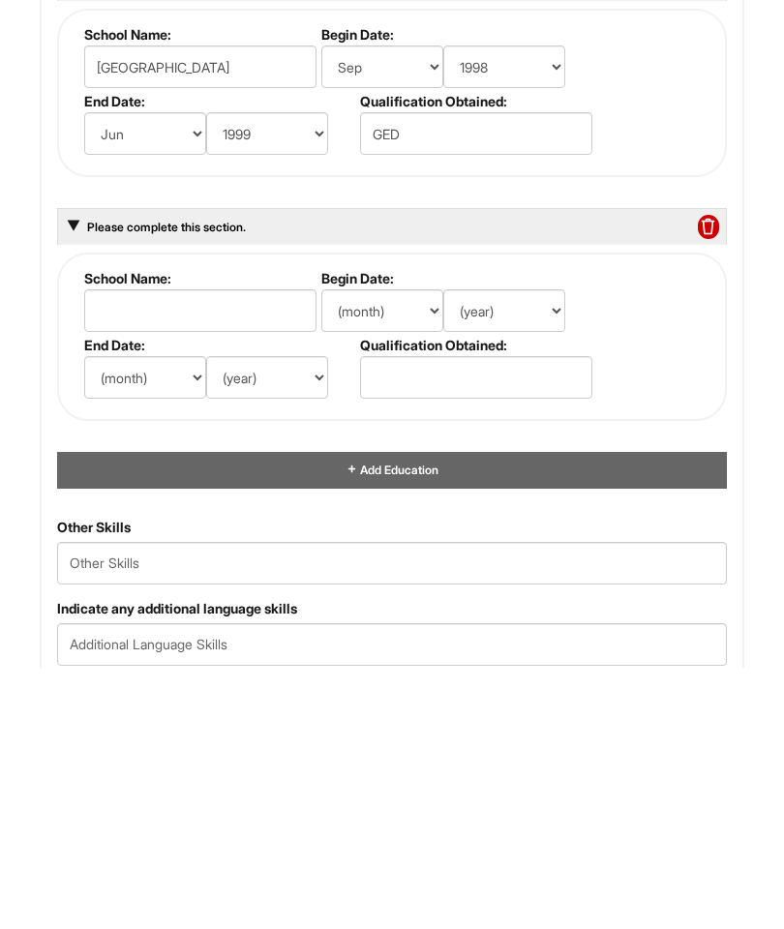
scroll to position [2920, 0]
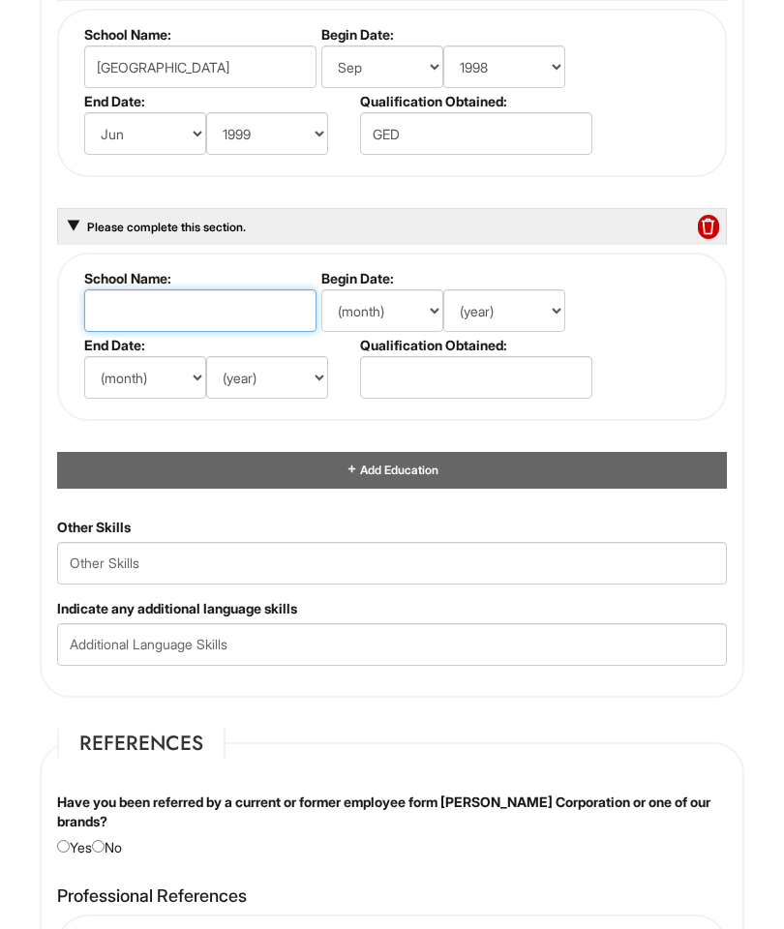
click at [260, 332] on input "text" at bounding box center [200, 310] width 232 height 43
type input "FIT fashion design and Merchandising"
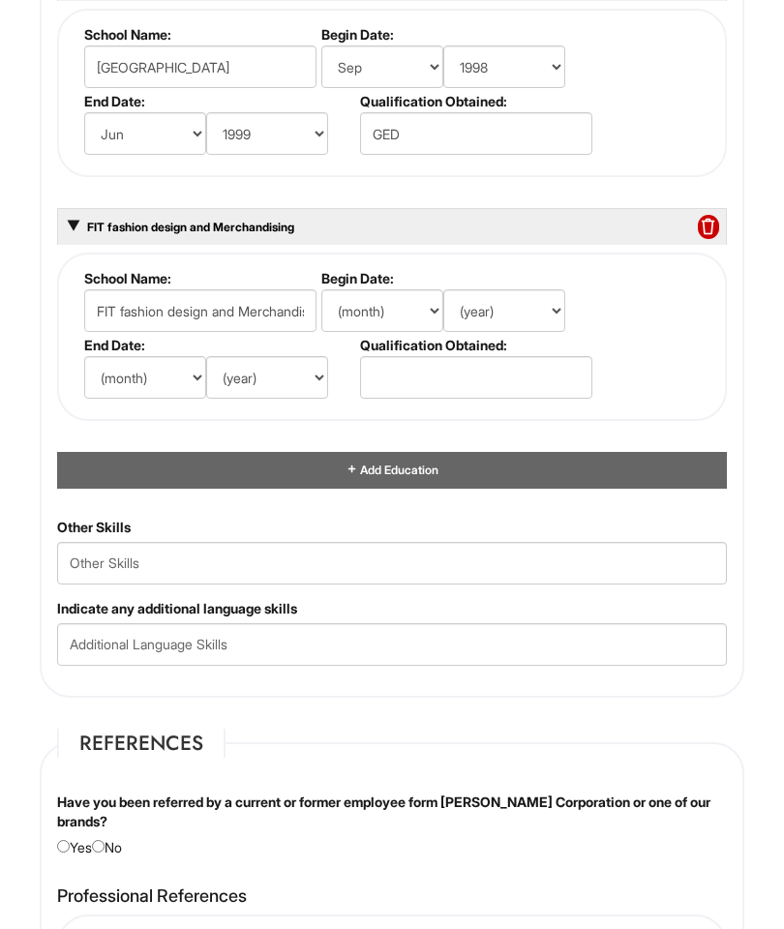
click at [411, 332] on select "(month) Jan Feb Mar Apr May Jun Jul Aug Sep Oct Nov Dec" at bounding box center [382, 310] width 122 height 43
select select "9"
click at [549, 332] on select "(year) 2029 2028 2027 2026 2025 2024 2023 2022 2021 2020 2019 2018 2017 2016 20…" at bounding box center [504, 310] width 122 height 43
select select "1999"
click at [189, 393] on select "(month) Jan Feb Mar Apr May Jun Jul Aug Sep Oct Nov Dec" at bounding box center [145, 377] width 122 height 43
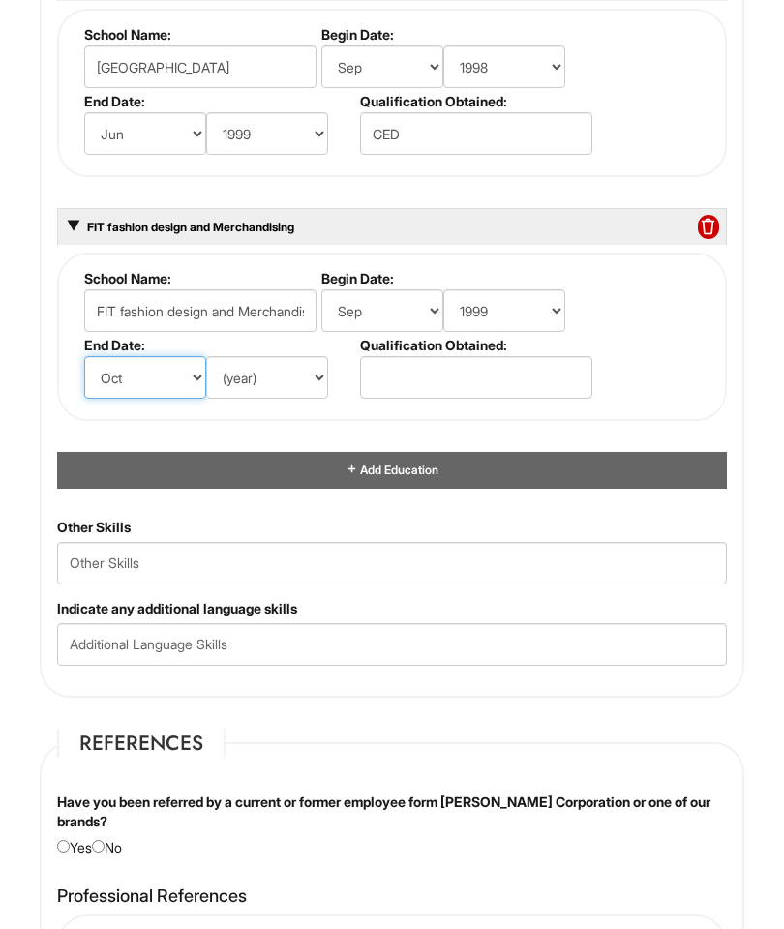
click at [175, 399] on select "(month) Jan Feb Mar Apr May Jun Jul Aug Sep Oct Nov Dec" at bounding box center [145, 377] width 122 height 43
select select "6"
click at [298, 399] on select "(year) 2029 2028 2027 2026 2025 2024 2023 2022 2021 2020 2019 2018 2017 2016 20…" at bounding box center [267, 377] width 122 height 43
select select "2003"
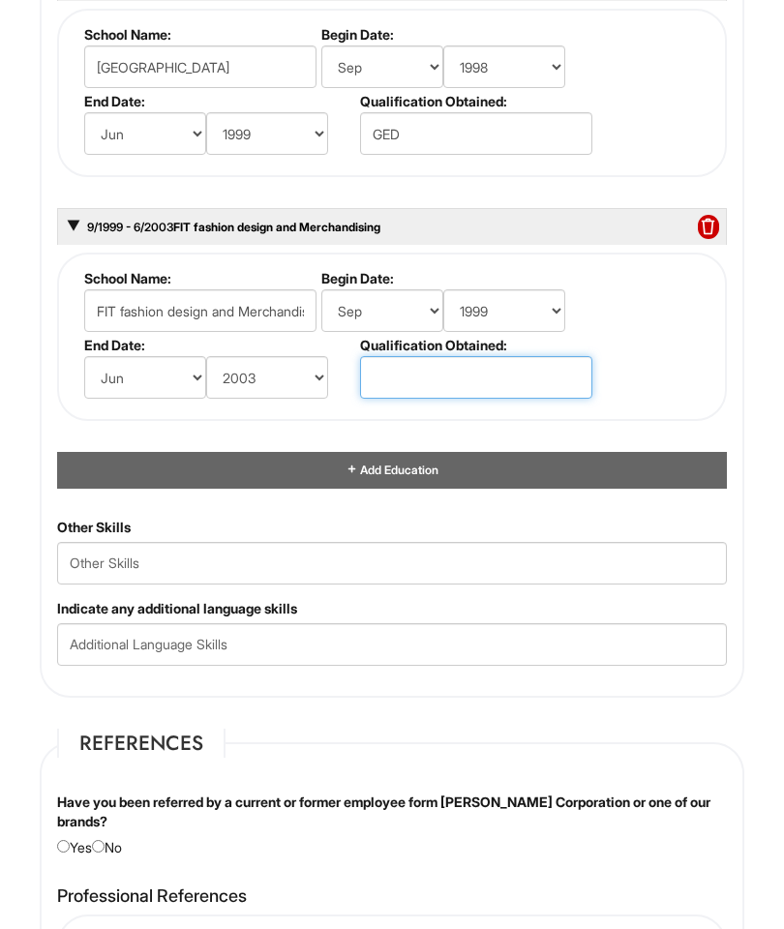
click at [410, 399] on input "text" at bounding box center [476, 377] width 232 height 43
type input "Fashion desi"
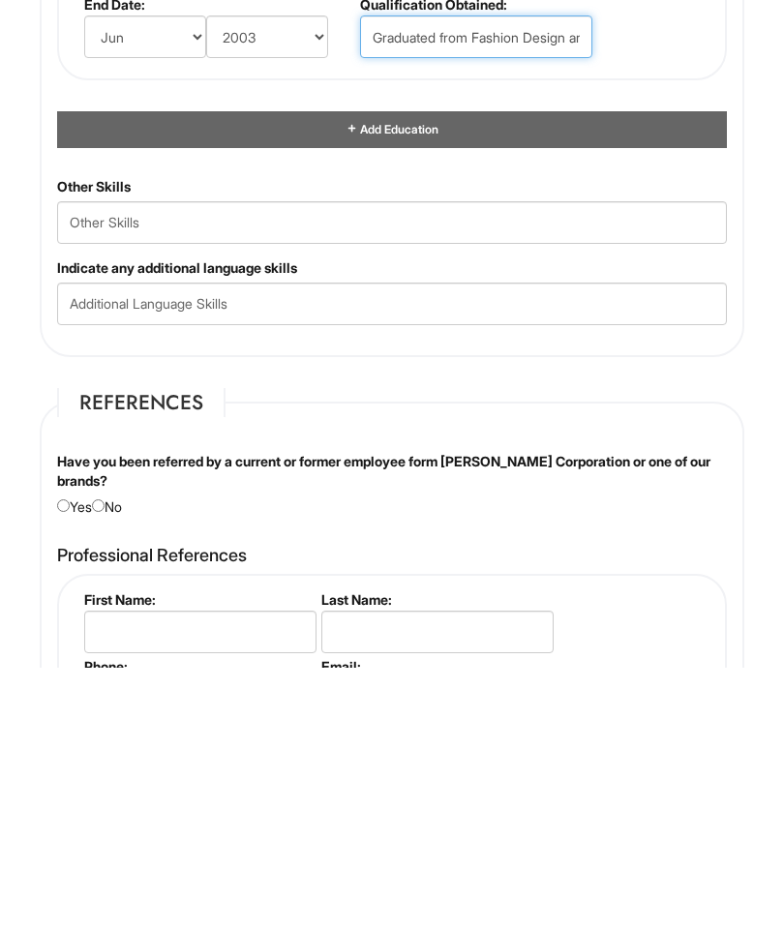
scroll to position [3002, 0]
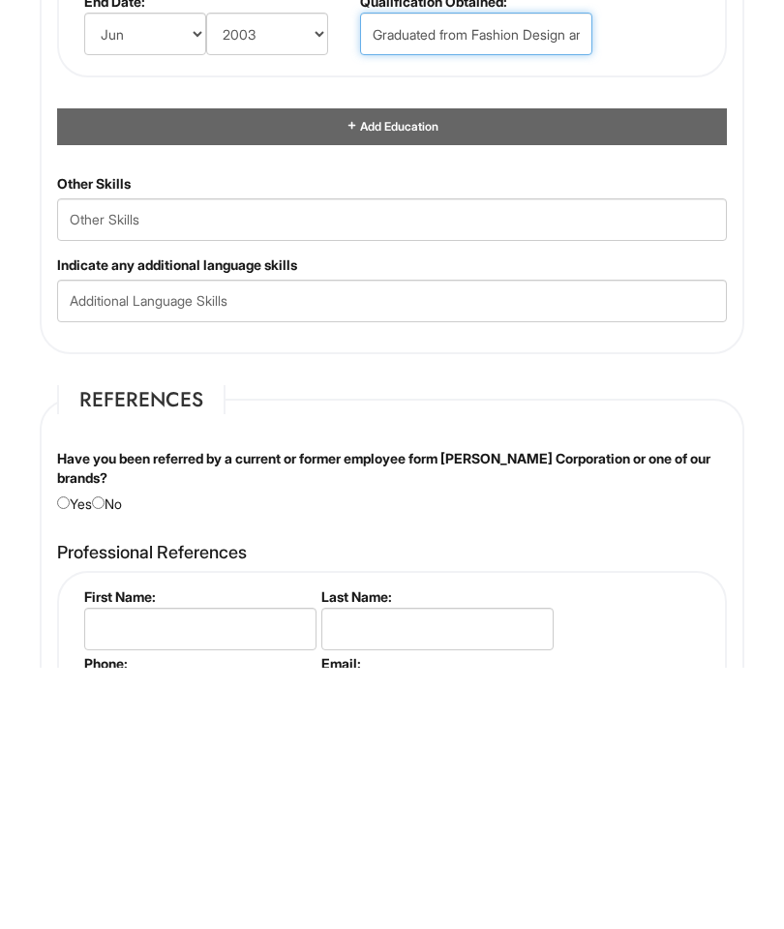
type input "Graduated from Fashion Design and merchandising"
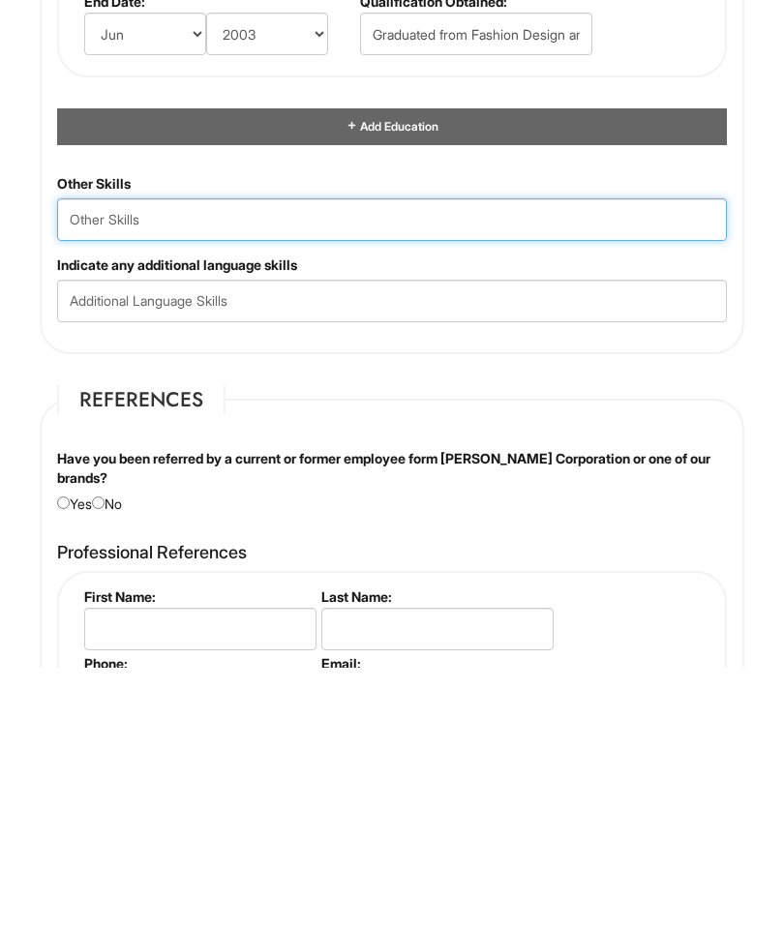
click at [316, 460] on Skills "text" at bounding box center [392, 481] width 670 height 43
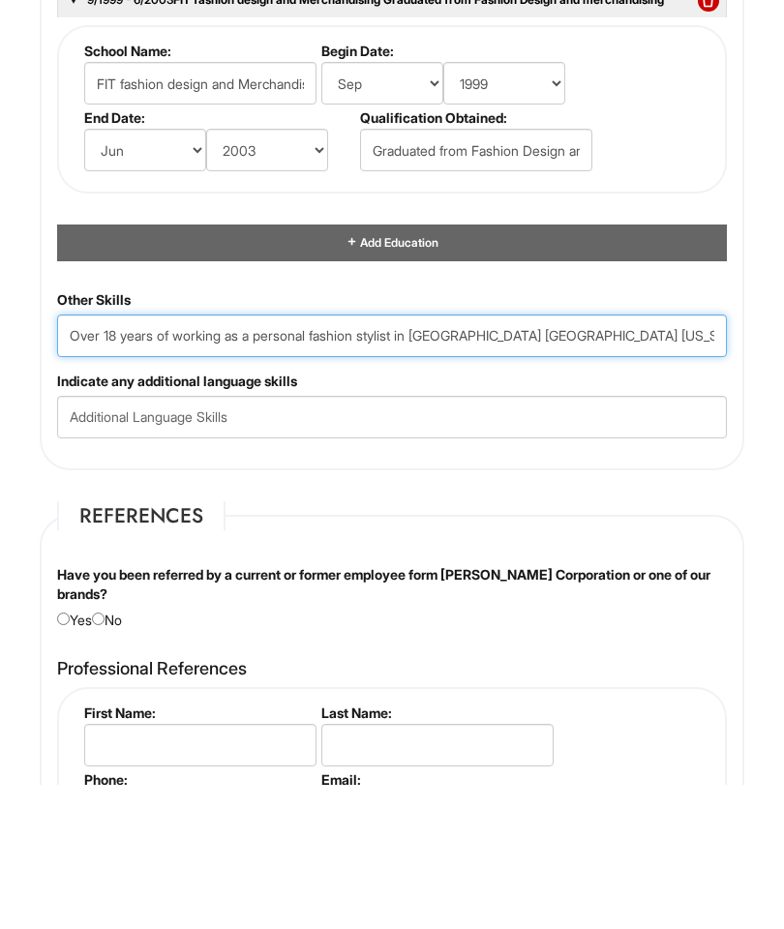
click at [413, 460] on Skills "Over 18 years of working as a personal fashion stylist in NYC Los Angeles Washi…" at bounding box center [392, 481] width 670 height 43
type Skills "Over 18 years of working as a personal fashion stylist boutique fashion client …"
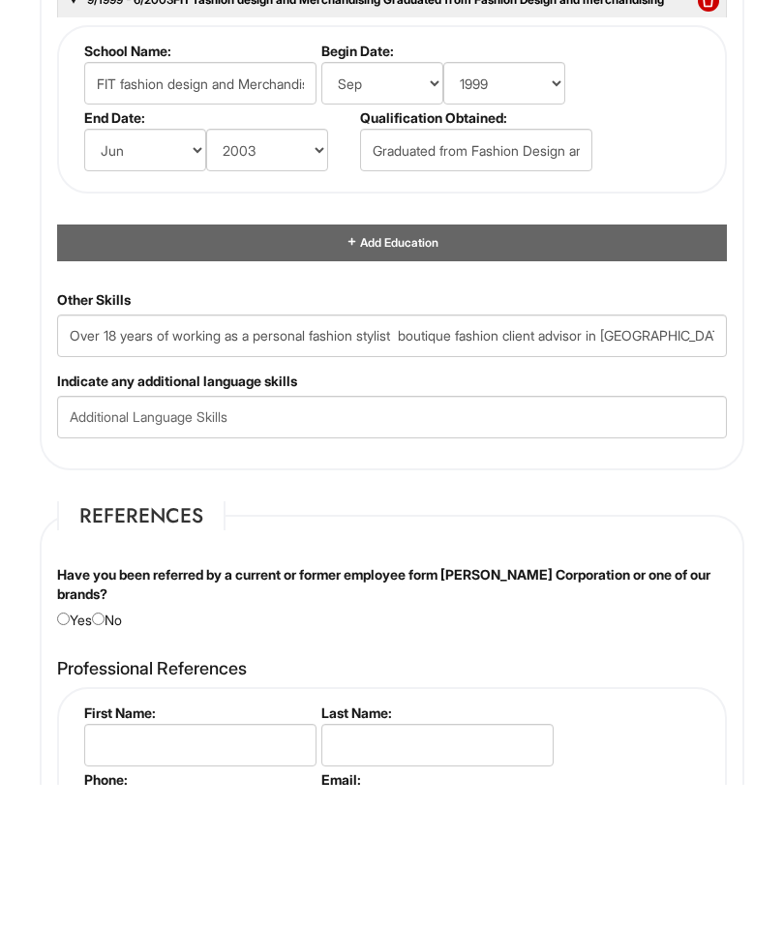
click at [345, 541] on input "text" at bounding box center [392, 562] width 670 height 43
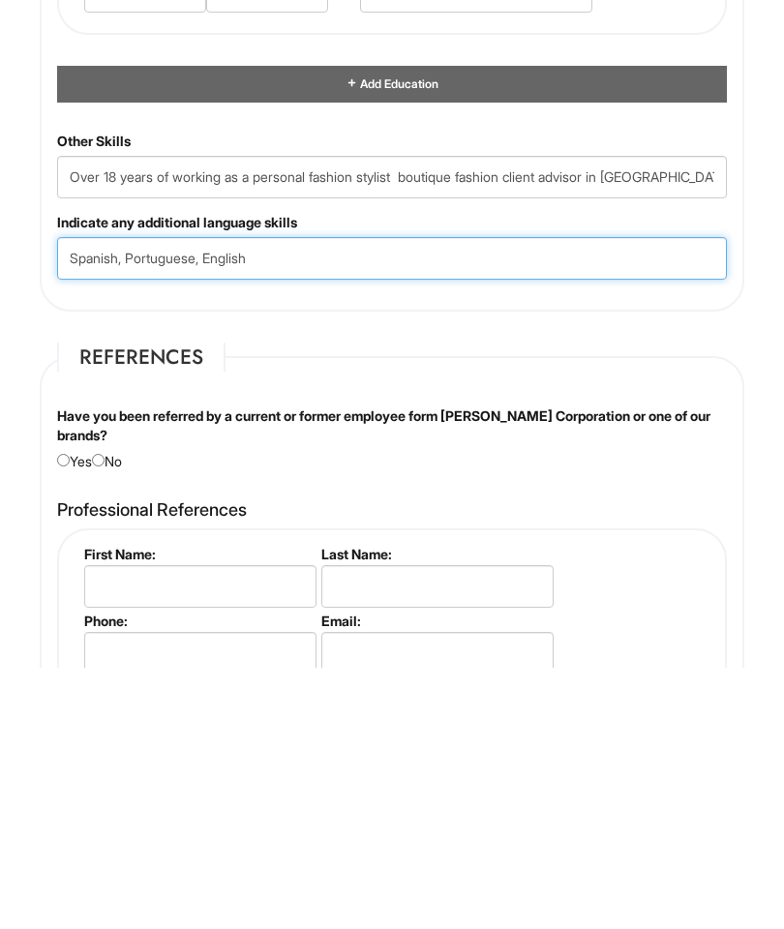
type input "Spanish, Portuguese, English"
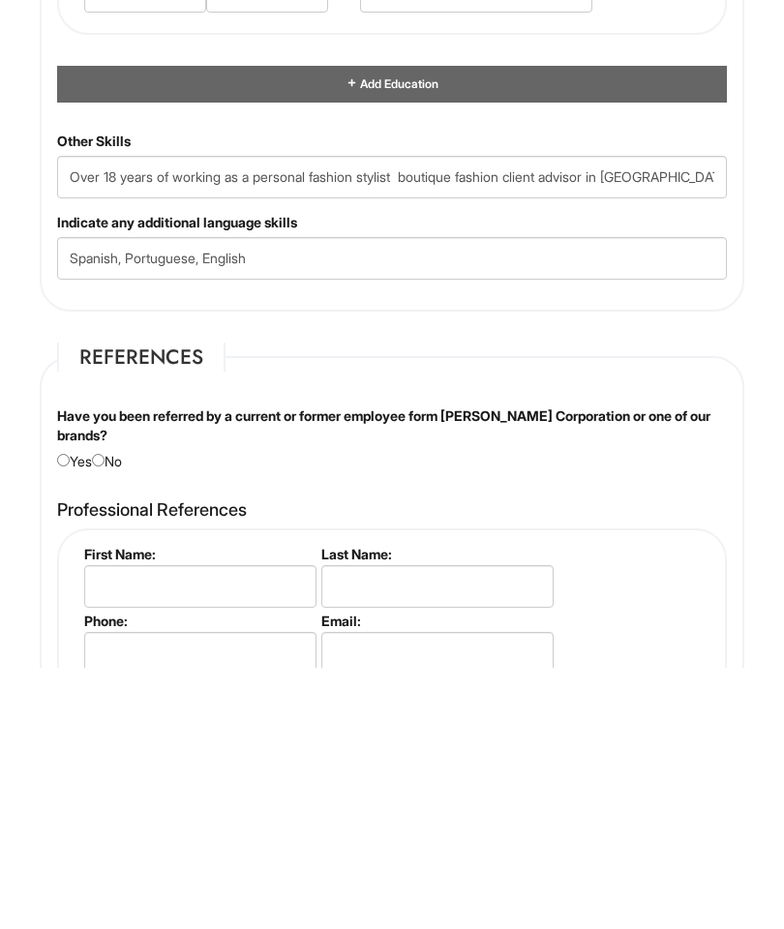
click at [73, 668] on div "Have you been referred by a current or former employee form Giorgio Armani Corp…" at bounding box center [392, 700] width 699 height 65
click at [125, 471] on div "Have you been referred by a current or former employee form Giorgio Armani Corp…" at bounding box center [392, 438] width 699 height 65
click at [116, 471] on div "Have you been referred by a current or former employee form Giorgio Armani Corp…" at bounding box center [392, 438] width 699 height 65
click at [105, 466] on input "radio" at bounding box center [98, 460] width 13 height 13
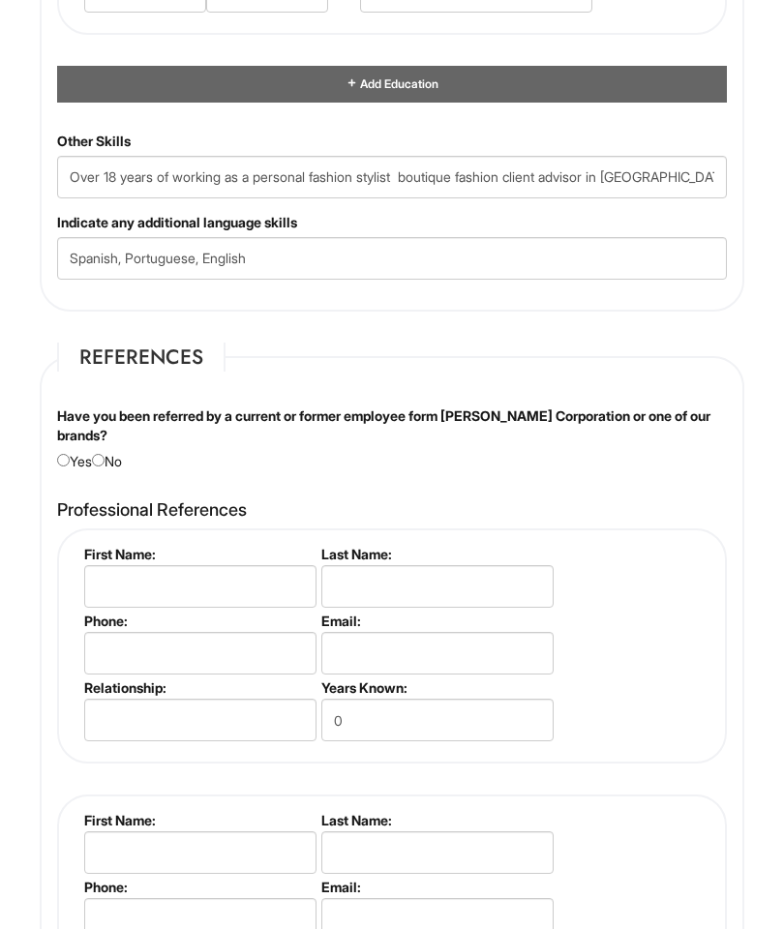
radio input "true"
click at [258, 608] on input "text" at bounding box center [200, 586] width 232 height 43
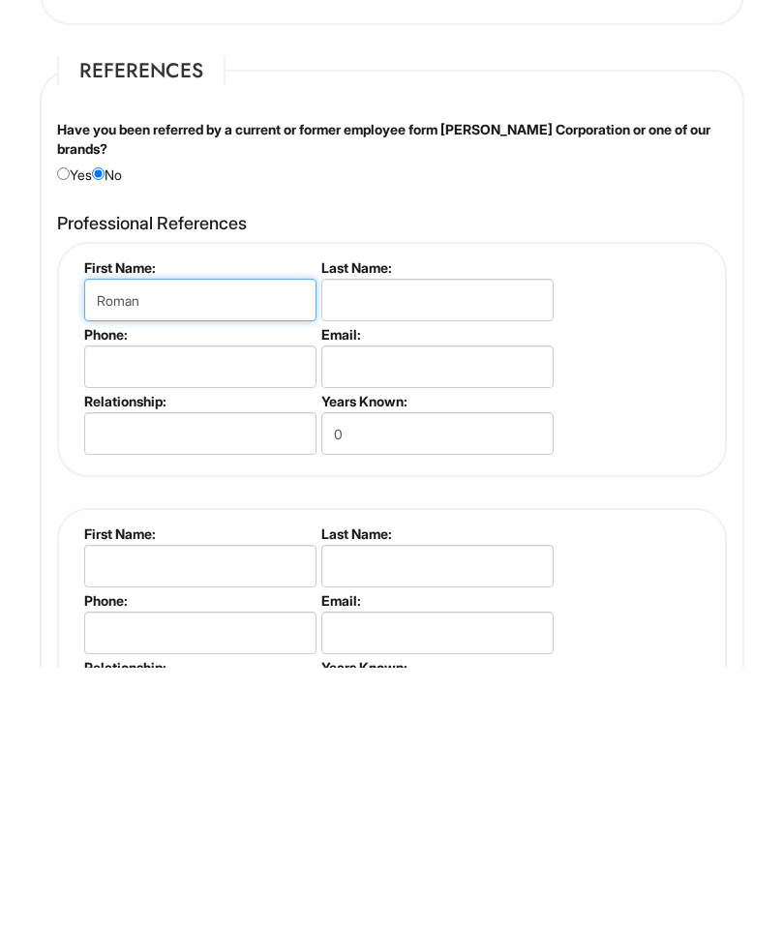
type input "Roman"
click at [437, 540] on input "text" at bounding box center [437, 561] width 232 height 43
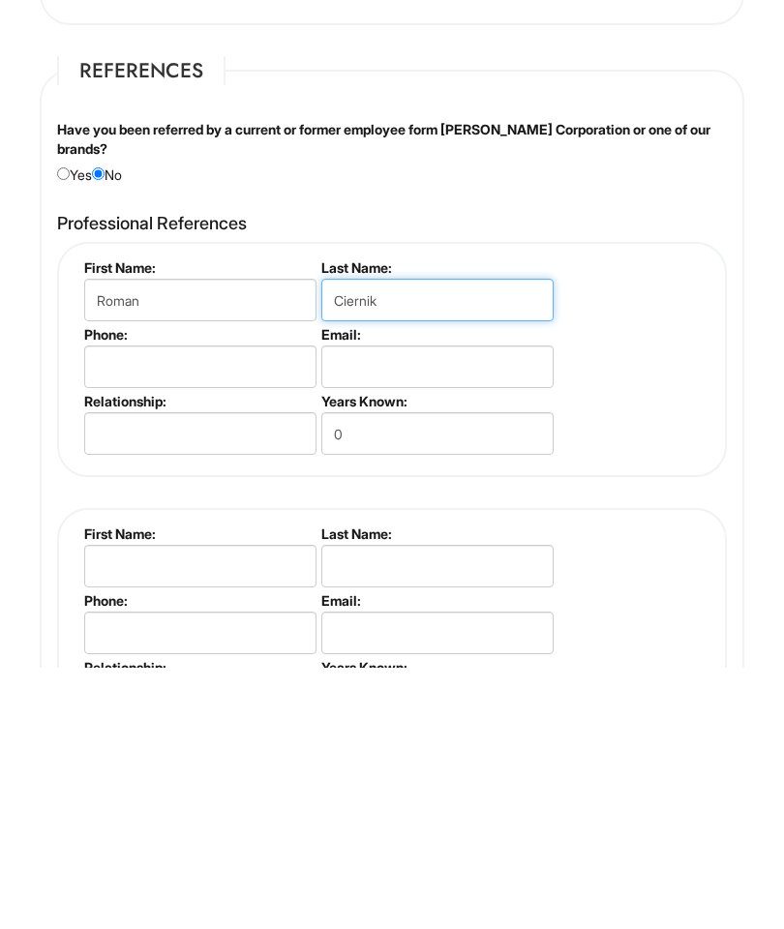
type input "Ciernik"
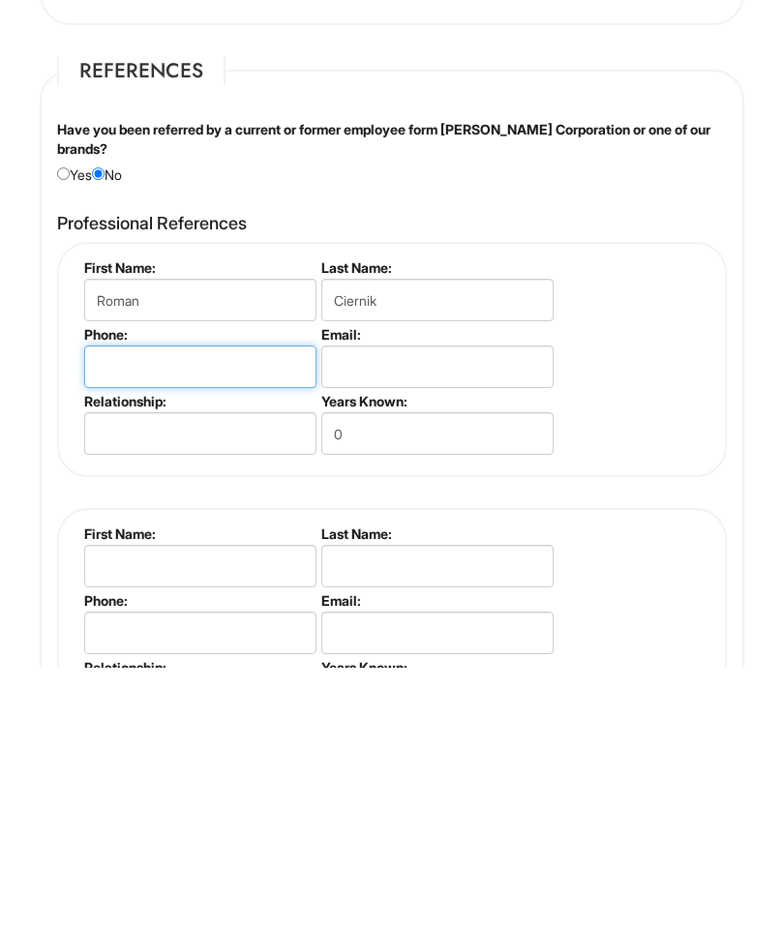
click at [201, 607] on input "tel" at bounding box center [200, 628] width 232 height 43
type input "718-8251592"
click at [380, 607] on input "email" at bounding box center [437, 628] width 232 height 43
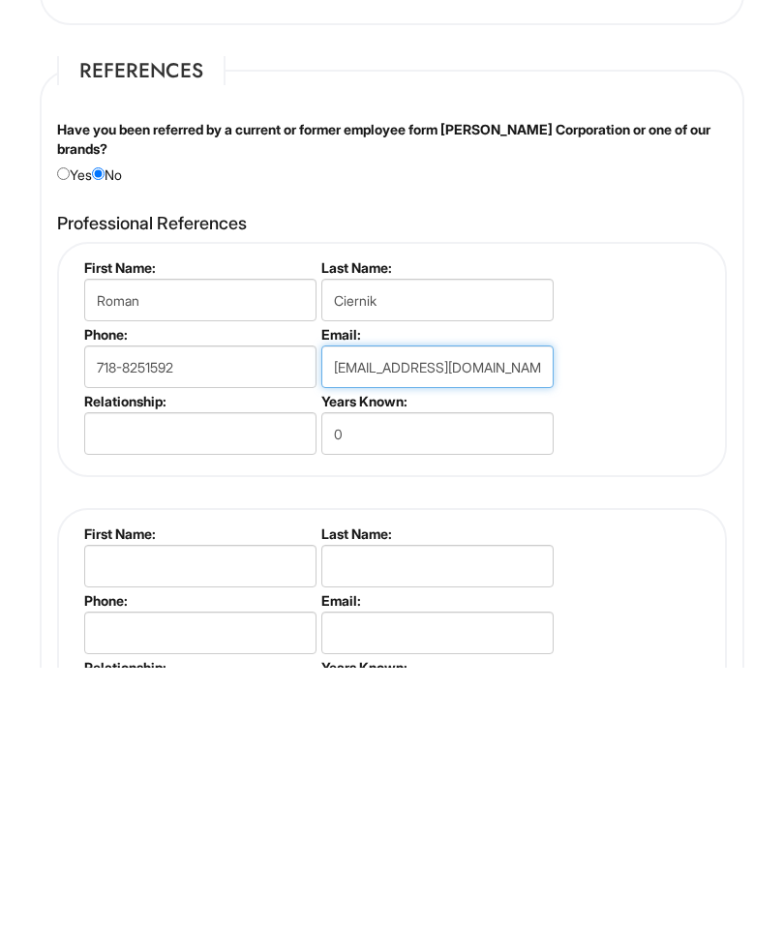
type input "royalimprovements@gmail.com"
click at [214, 674] on input "text" at bounding box center [200, 695] width 232 height 43
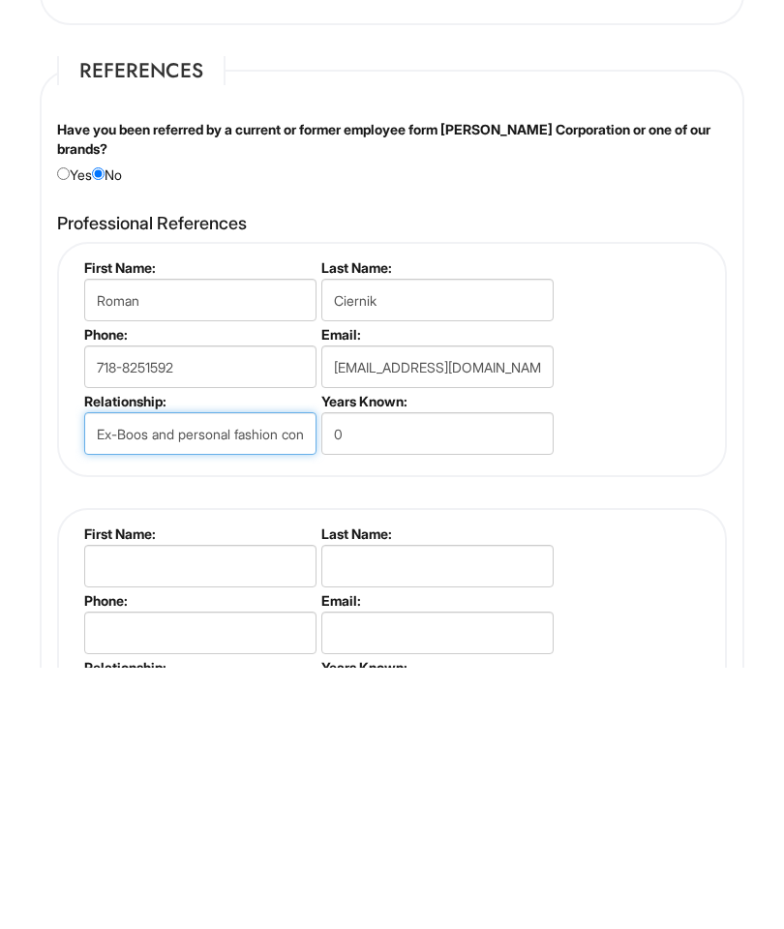
type input "Ex-Boos and personal fashion consultants client"
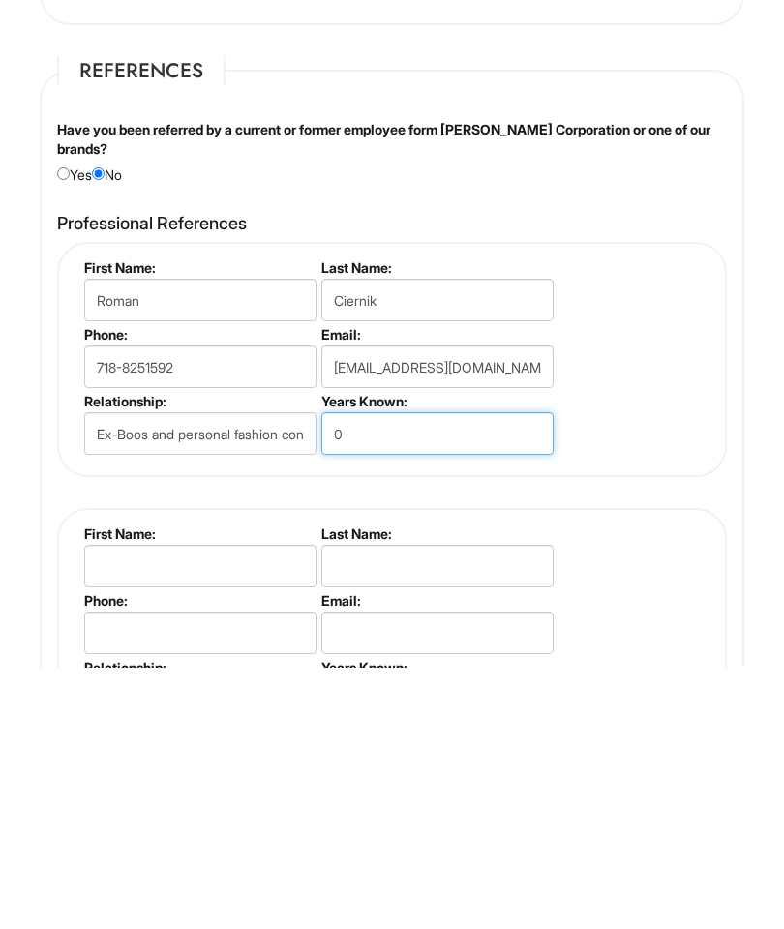
click at [470, 674] on input "0" at bounding box center [437, 695] width 232 height 43
type input "1"
type input "10 years"
click at [218, 806] on input "text" at bounding box center [200, 827] width 232 height 43
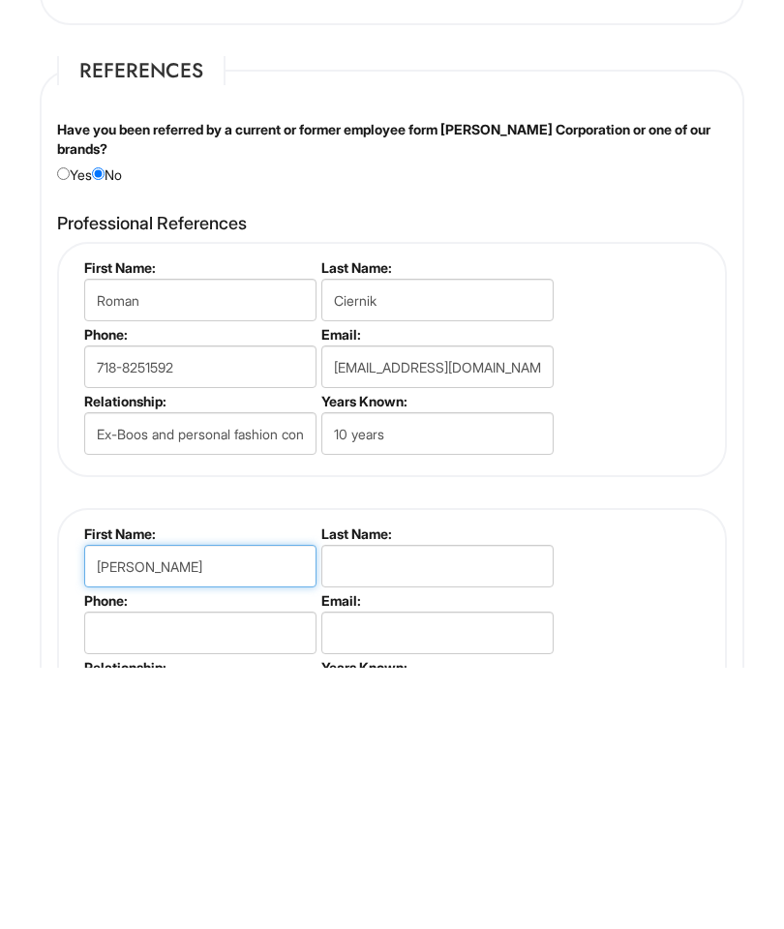
type input "Jacob"
click at [467, 806] on input "text" at bounding box center [437, 827] width 232 height 43
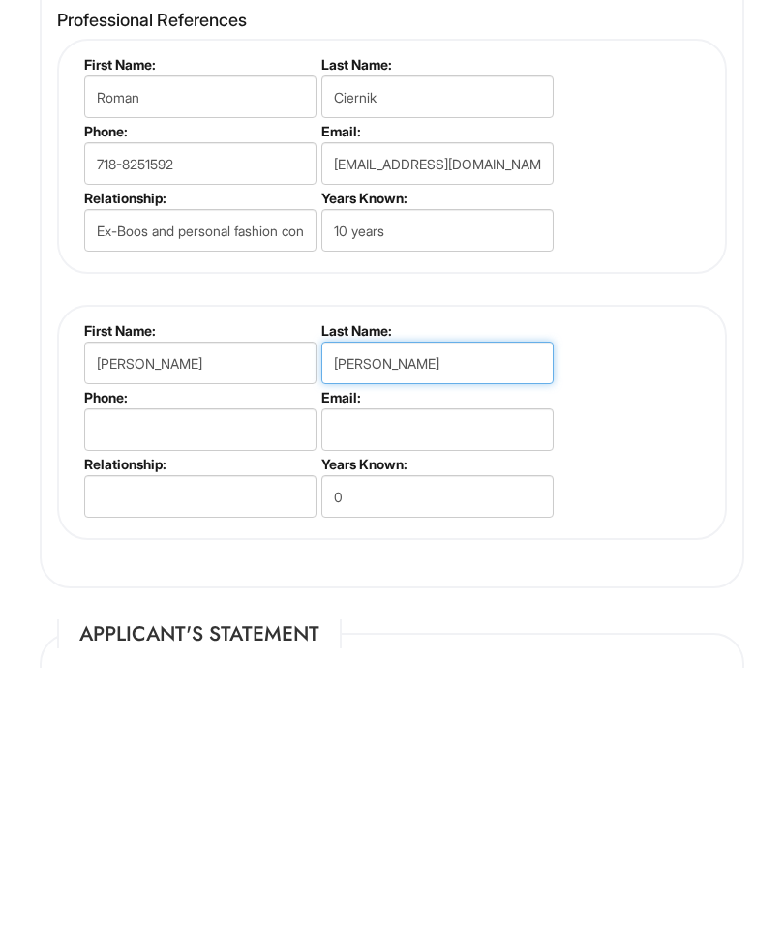
scroll to position [3536, 0]
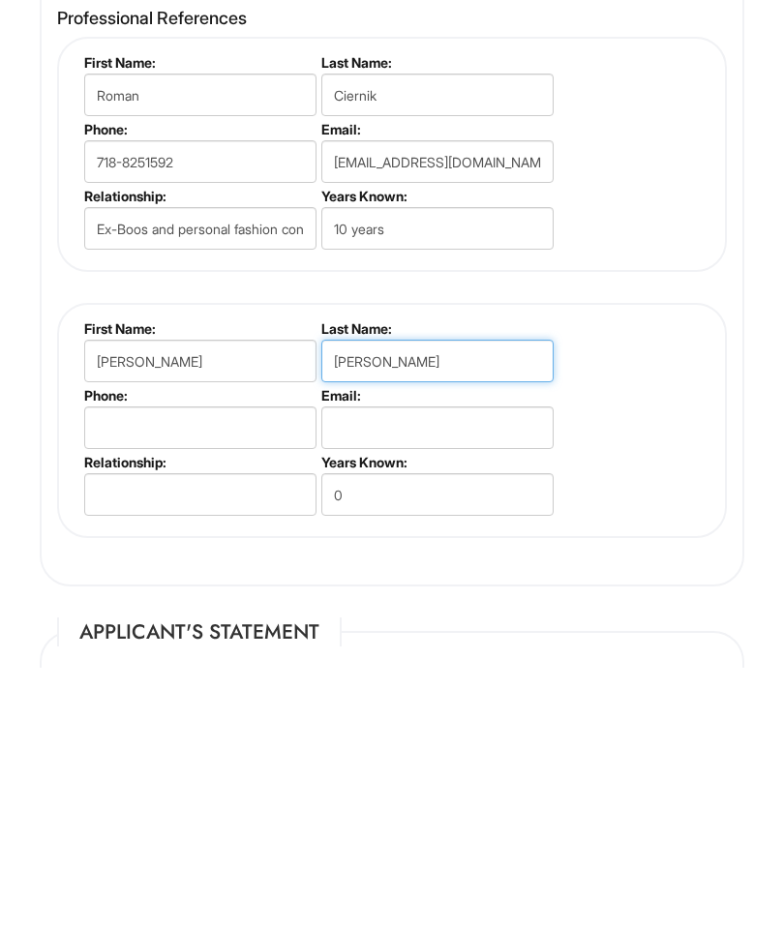
type input "Camacho"
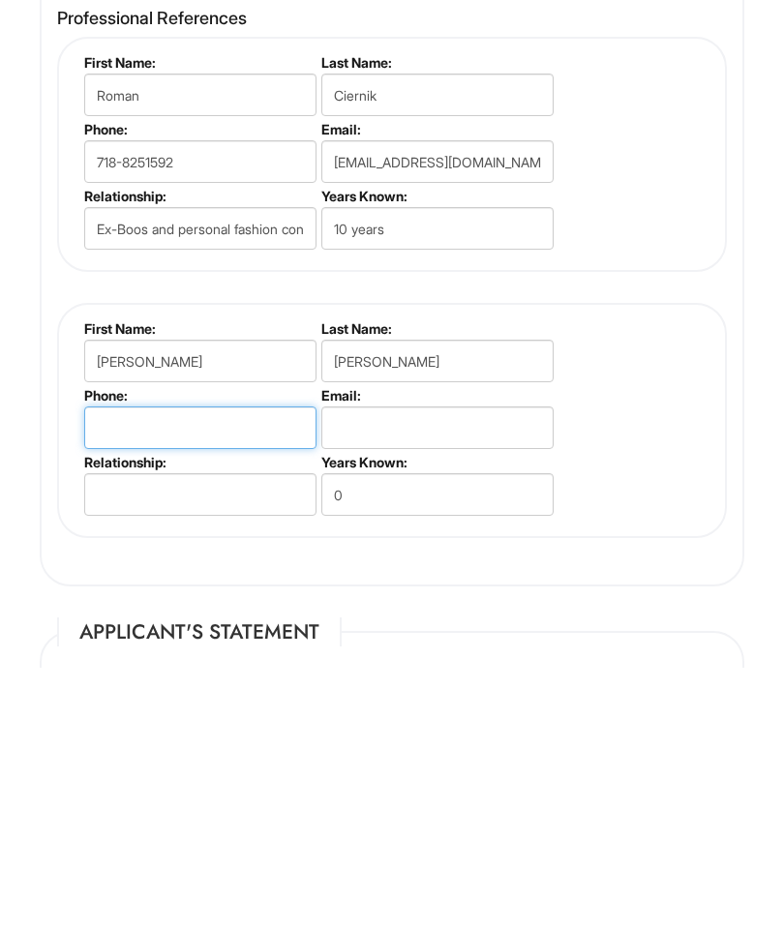
click at [181, 668] on input "tel" at bounding box center [200, 689] width 232 height 43
type input "917-687-5155"
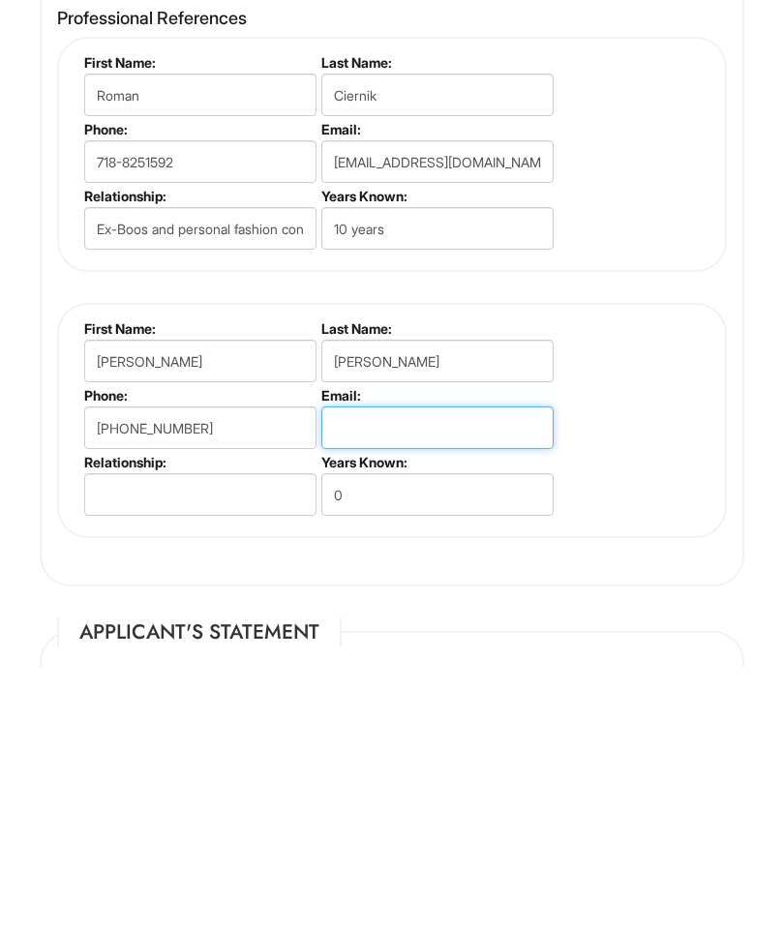
click at [443, 668] on input "email" at bounding box center [437, 689] width 232 height 43
click at [226, 735] on input "text" at bounding box center [200, 756] width 232 height 43
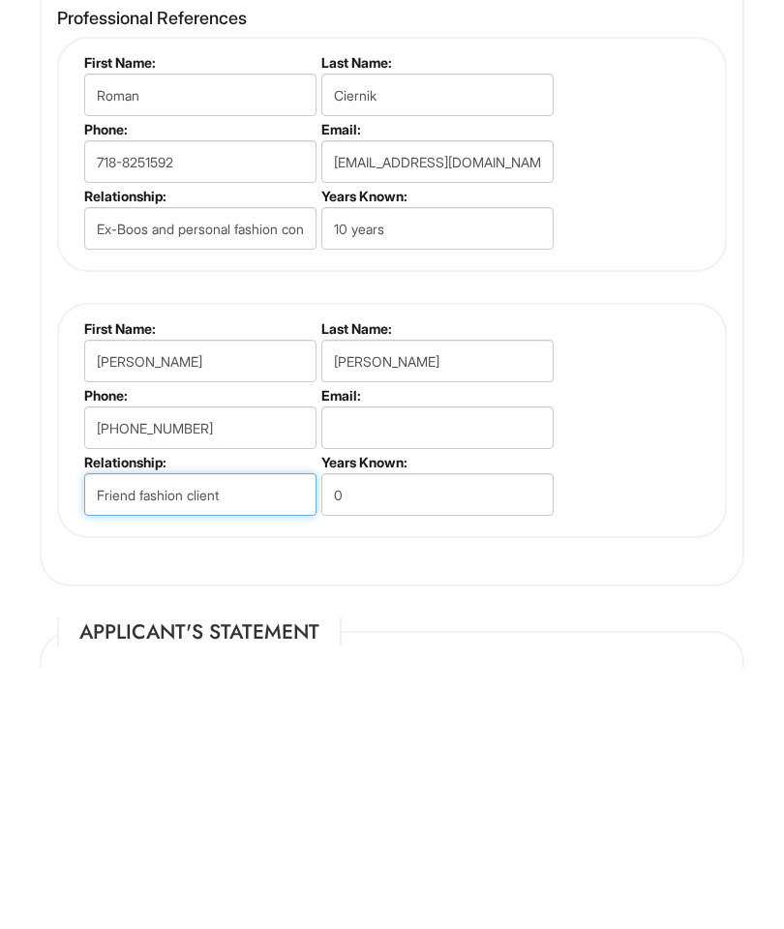
type input "Friend fashion client"
click at [402, 735] on input "0" at bounding box center [437, 756] width 232 height 43
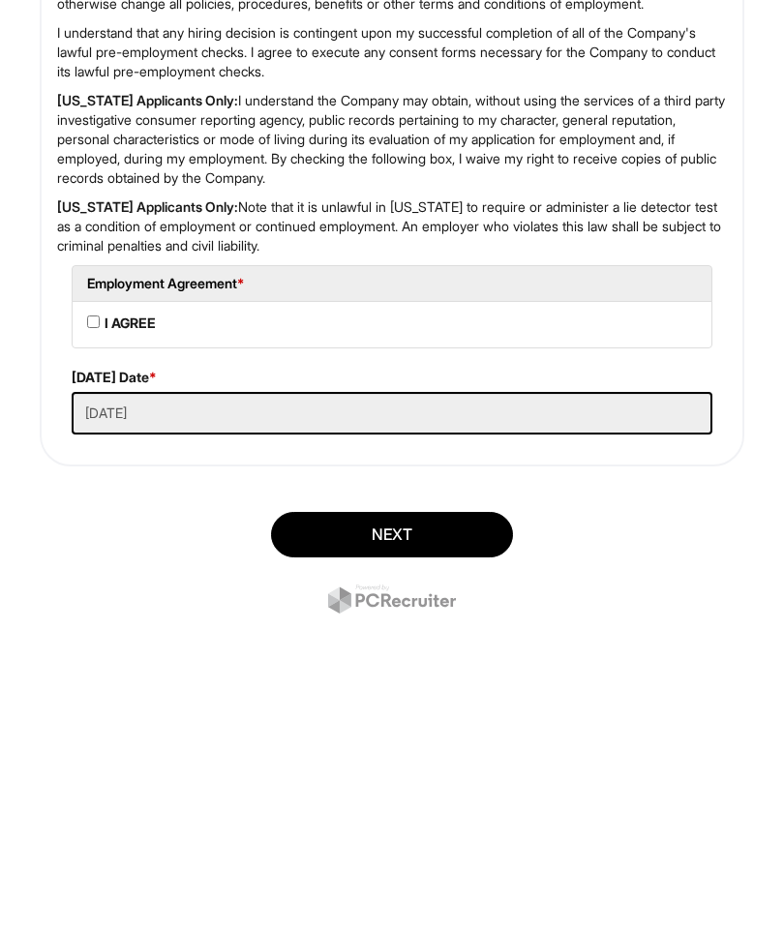
scroll to position [4652, 0]
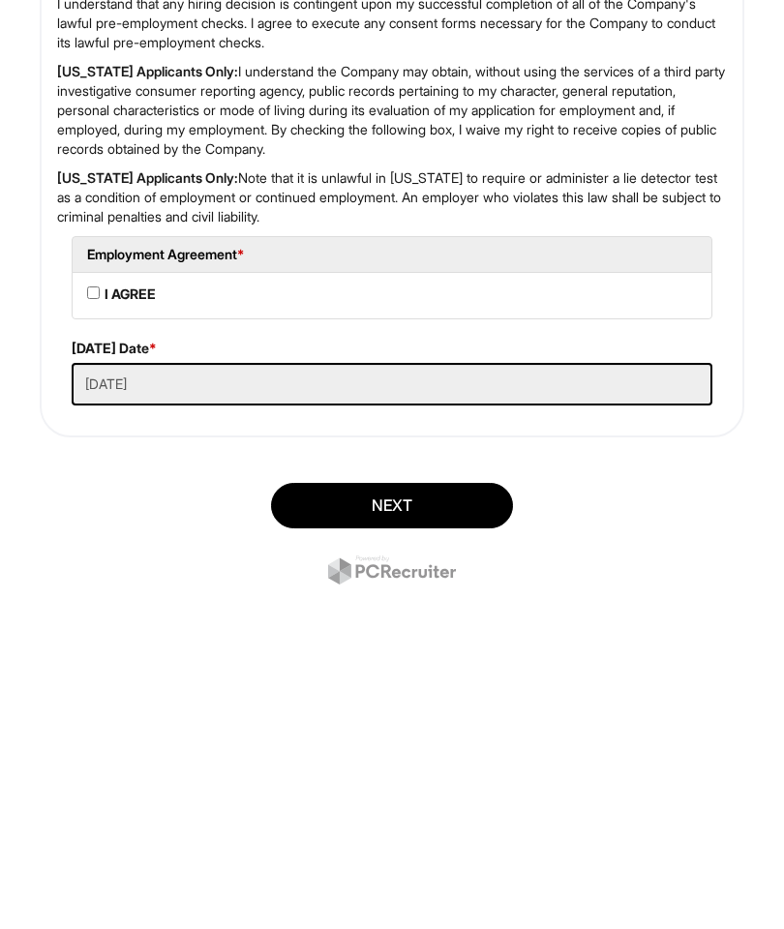
type input "18 years"
click at [93, 548] on AGREE "I AGREE" at bounding box center [93, 554] width 13 height 13
checkbox AGREE "true"
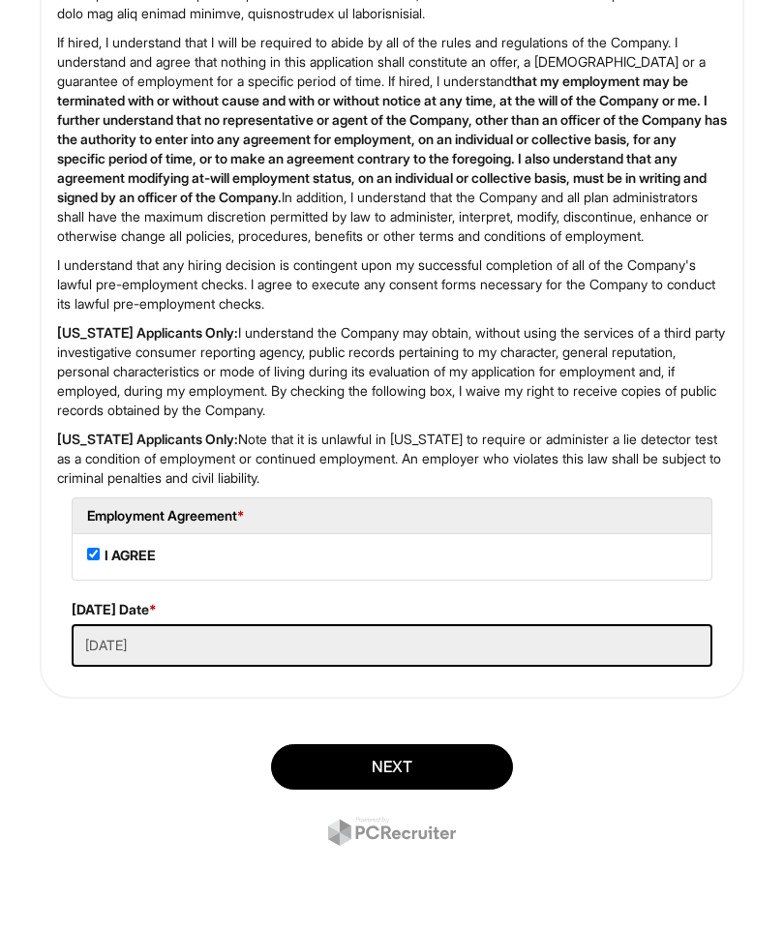
click at [419, 760] on button "Next" at bounding box center [392, 766] width 242 height 45
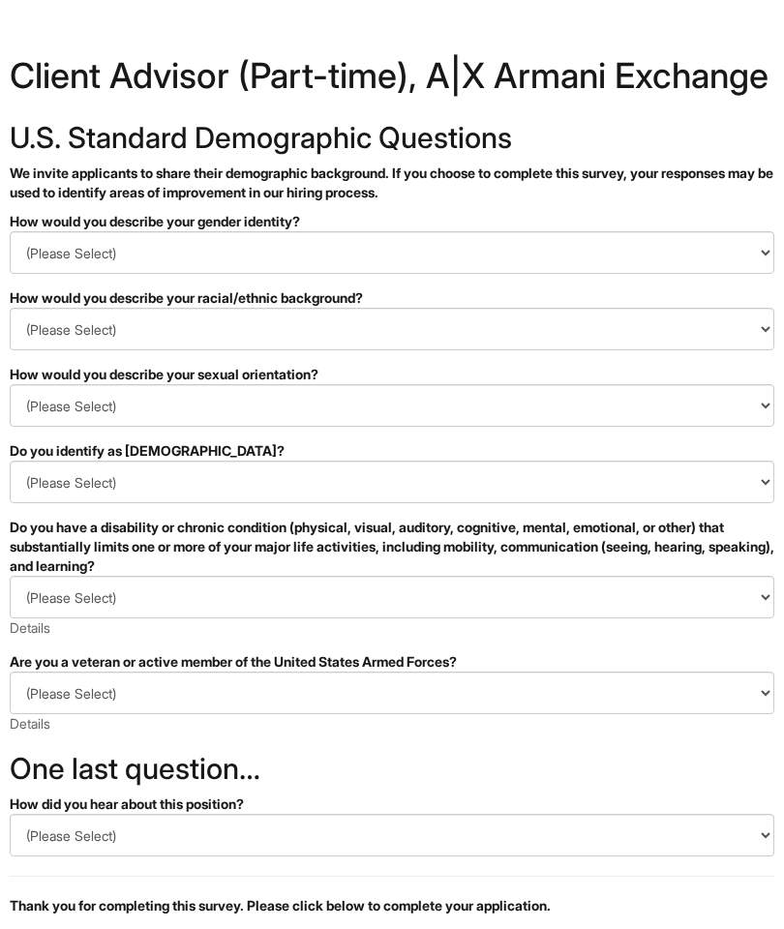
click at [698, 267] on select "(Please Select) Man Woman [DEMOGRAPHIC_DATA] I prefer to self-describe I don't …" at bounding box center [392, 252] width 765 height 43
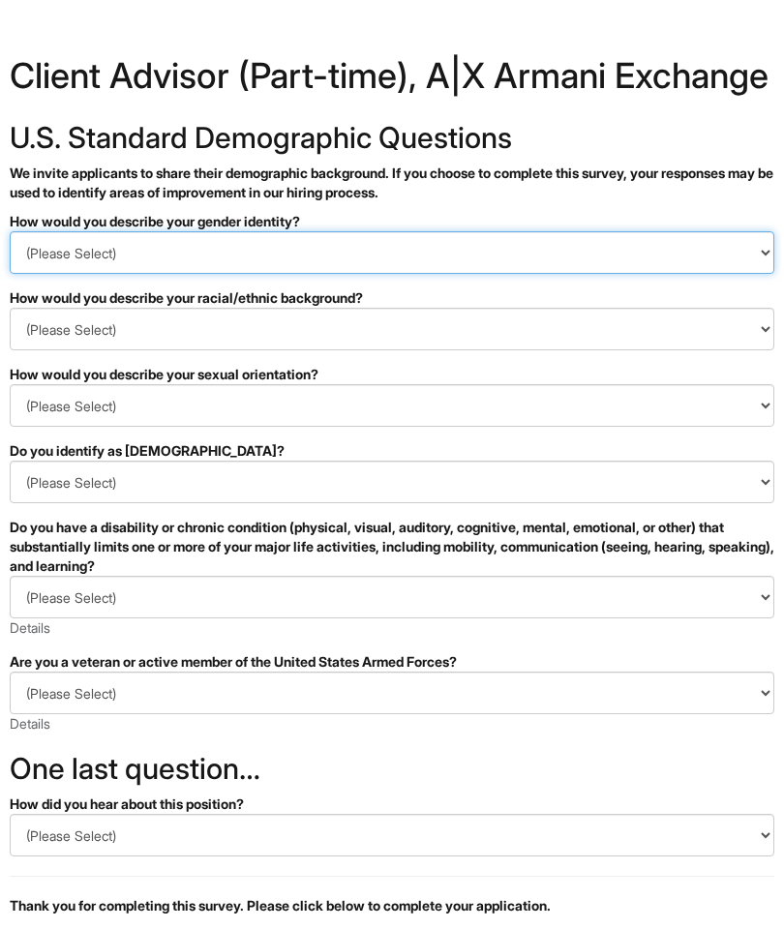
select select "Woman"
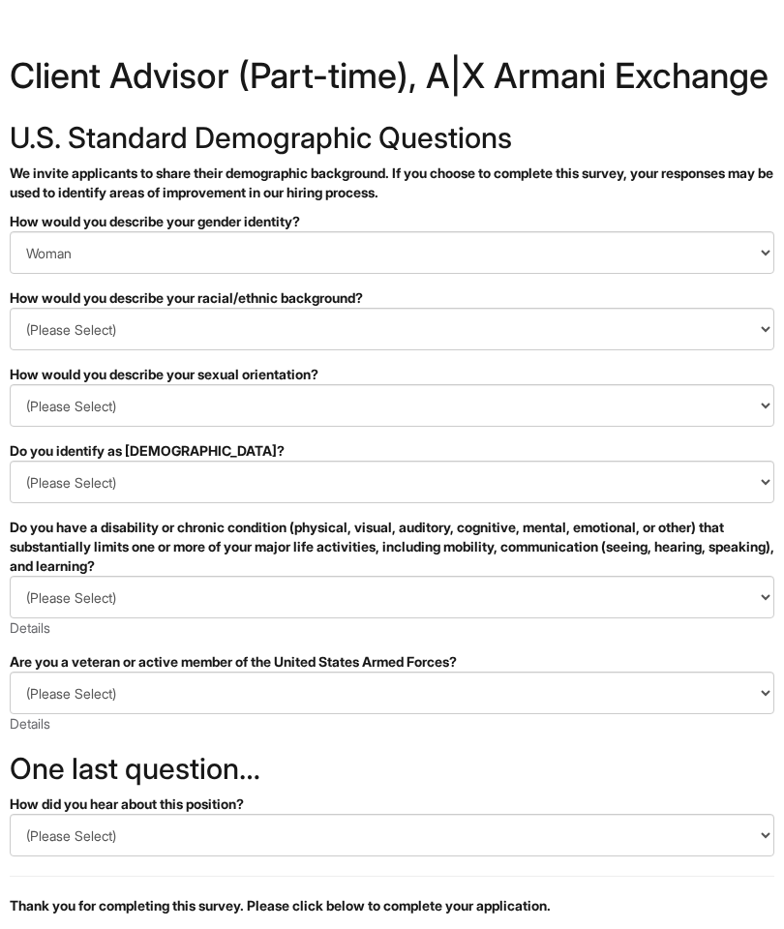
click at [745, 336] on select "(Please Select) [DEMOGRAPHIC_DATA] or of [DEMOGRAPHIC_DATA] descent [DEMOGRAPHI…" at bounding box center [392, 329] width 765 height 43
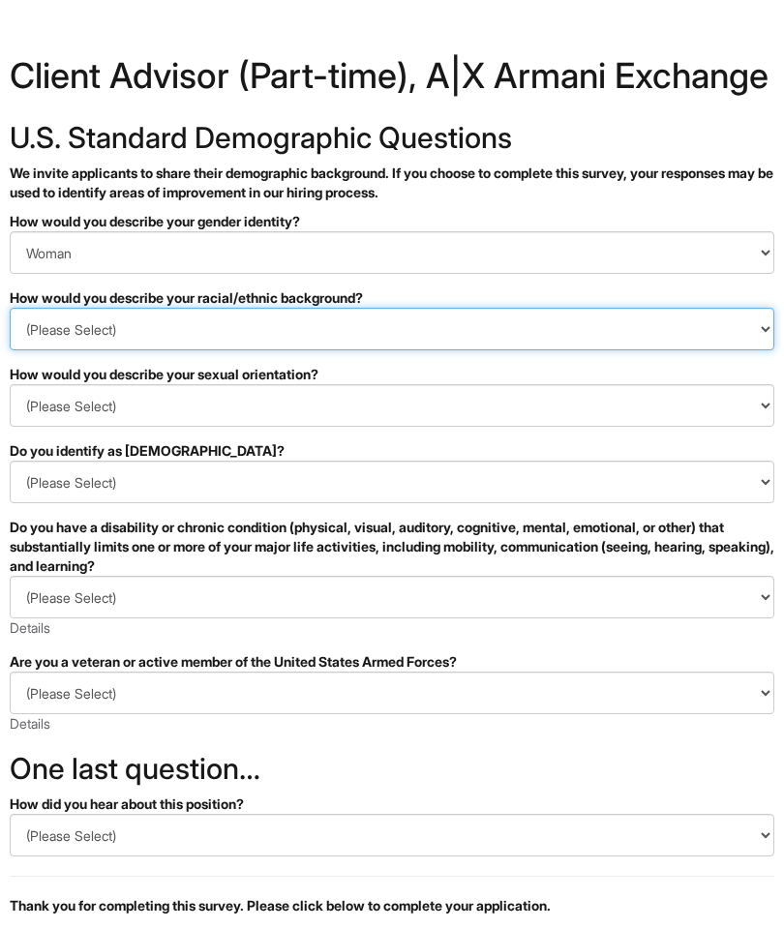
select select "Hispanic, Latinx or of Spanish Origin"
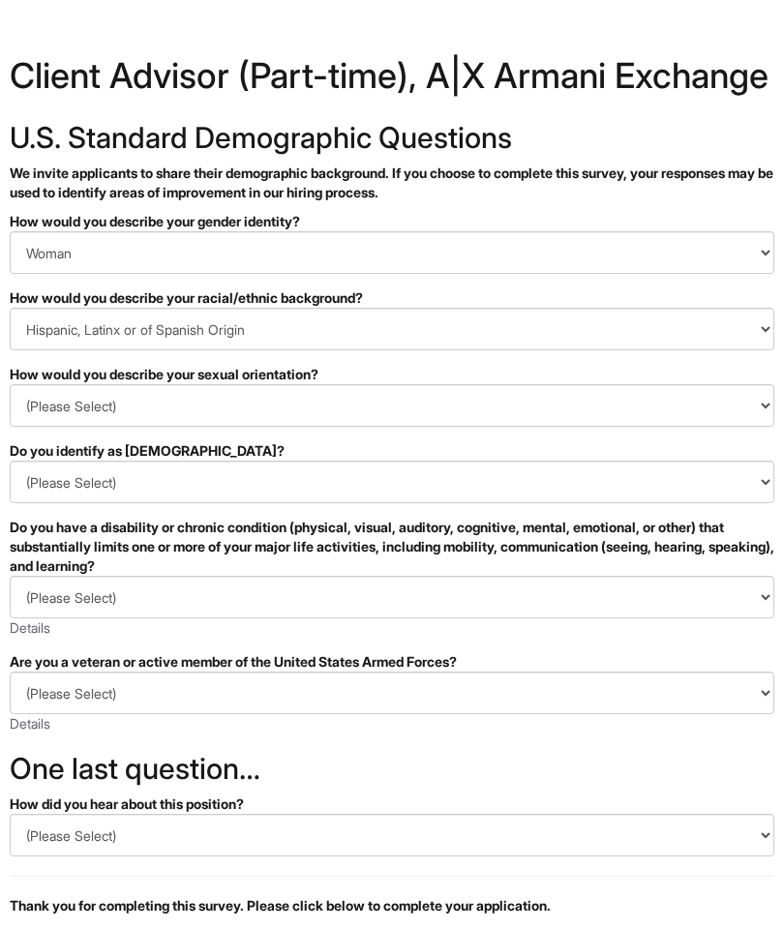
click at [736, 414] on select "(Please Select) [DEMOGRAPHIC_DATA] [DEMOGRAPHIC_DATA] and/or [DEMOGRAPHIC_DATA]…" at bounding box center [392, 405] width 765 height 43
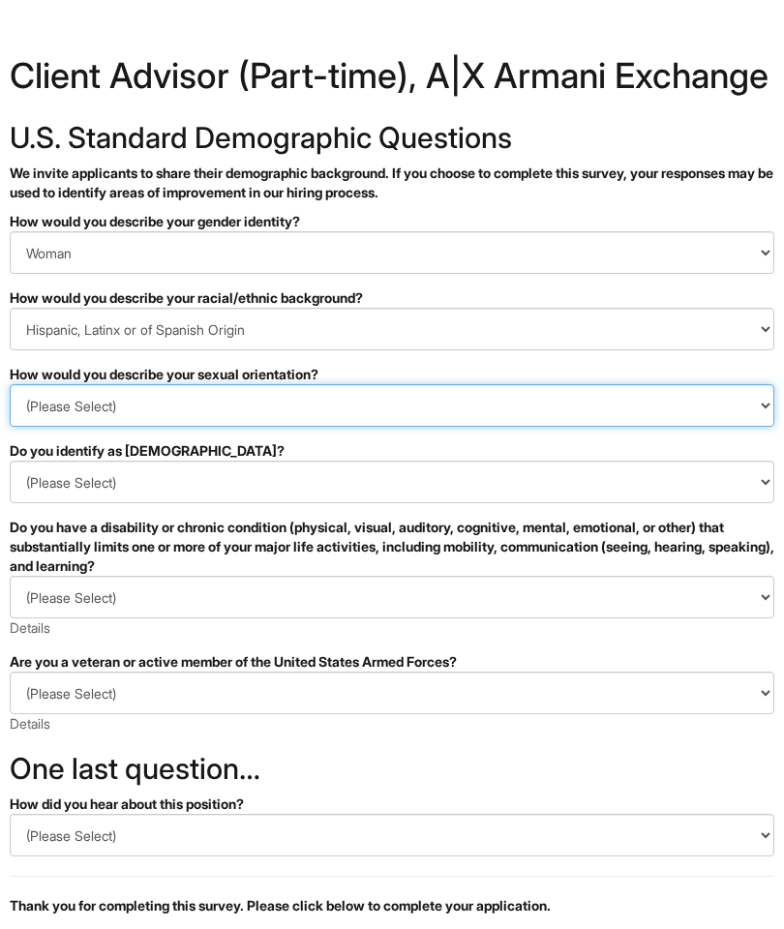
select select "[DEMOGRAPHIC_DATA] and/or [DEMOGRAPHIC_DATA]"
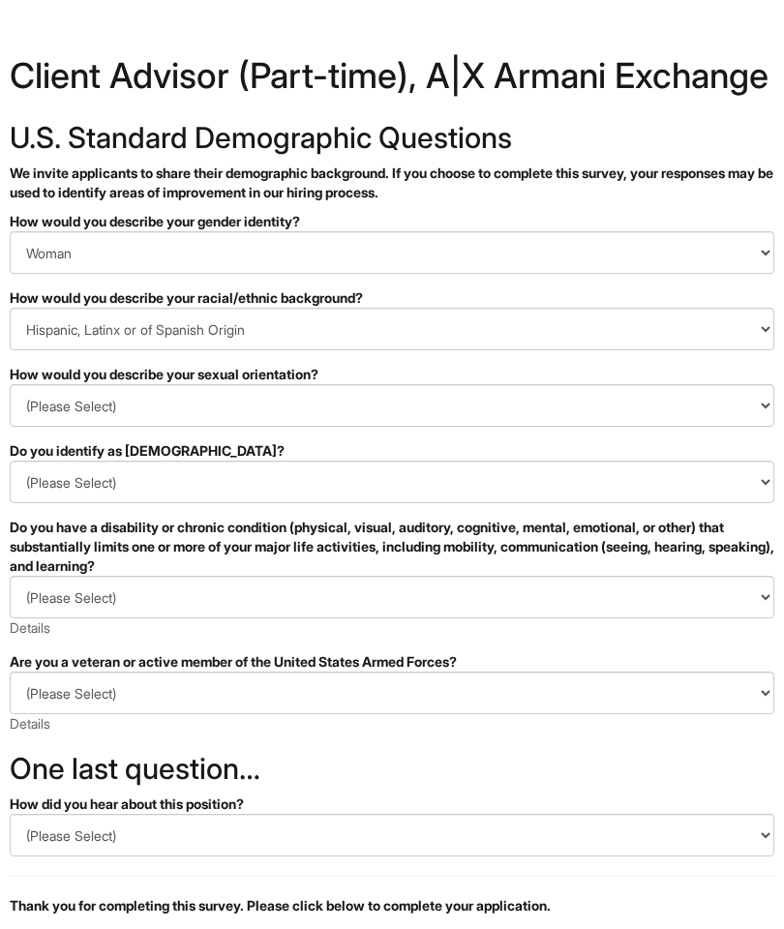
click at [736, 488] on select "(Please Select) Yes No I prefer to self-describe I don't wish to answer" at bounding box center [392, 482] width 765 height 43
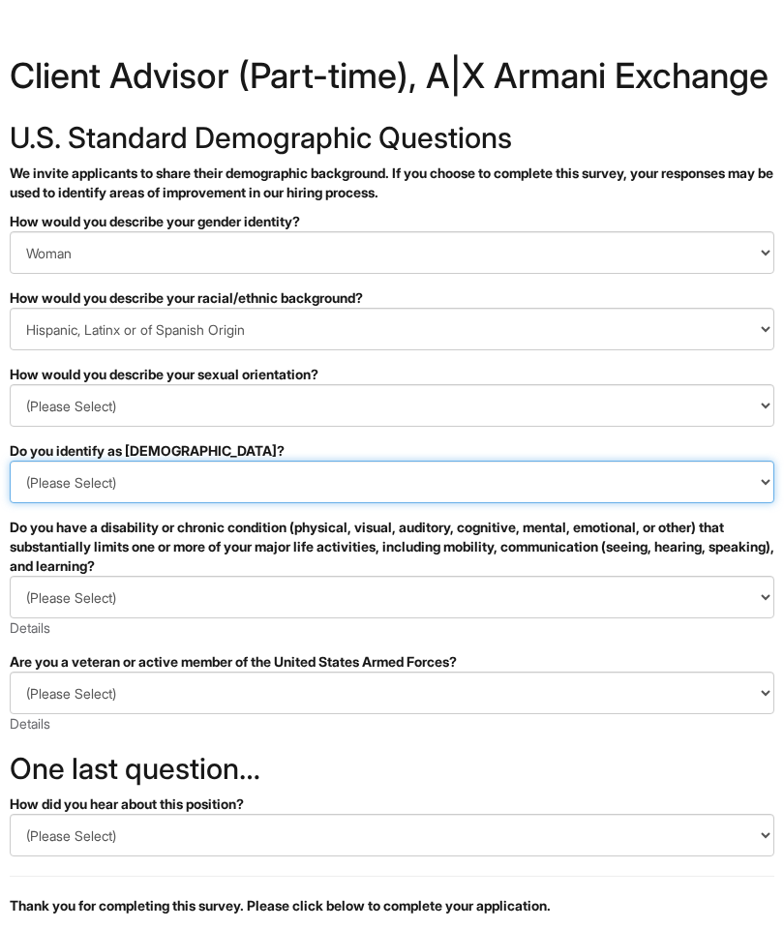
select select "No"
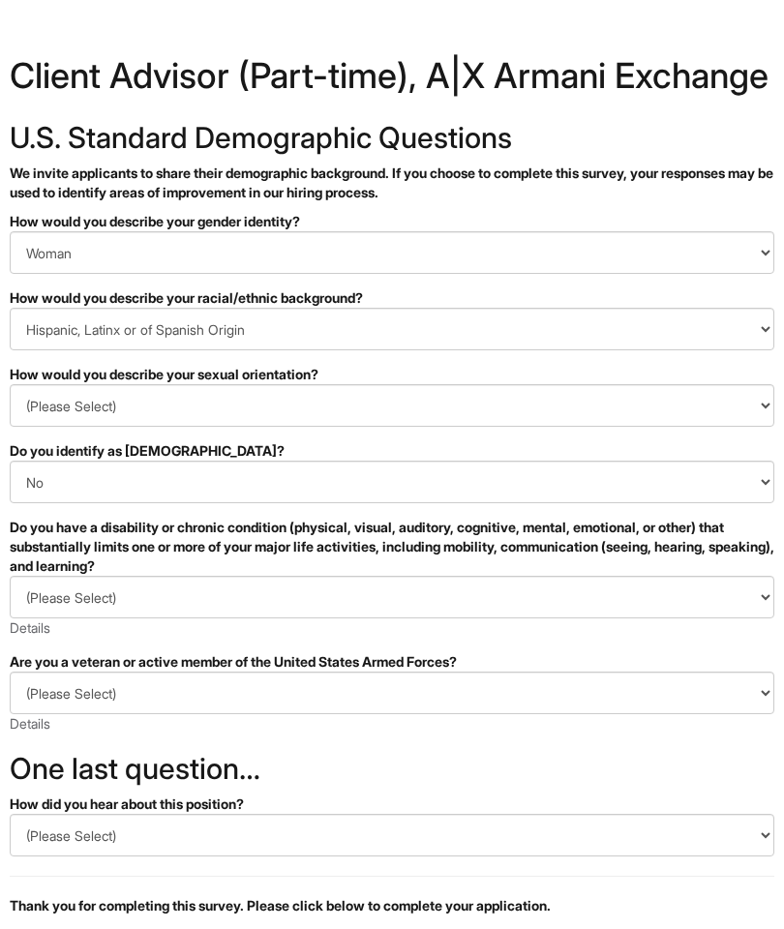
click at [735, 593] on select "(Please Select) YES, I HAVE A DISABILITY (or previously had a disability) NO, I…" at bounding box center [392, 597] width 765 height 43
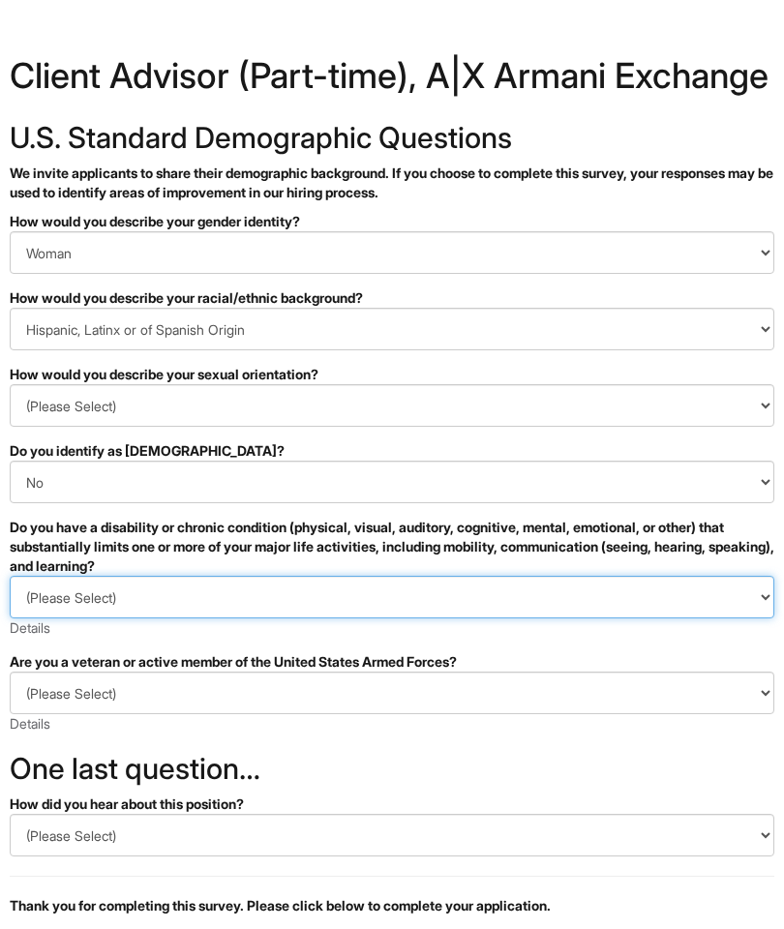
select select "NO, I DON'T HAVE A DISABILITY"
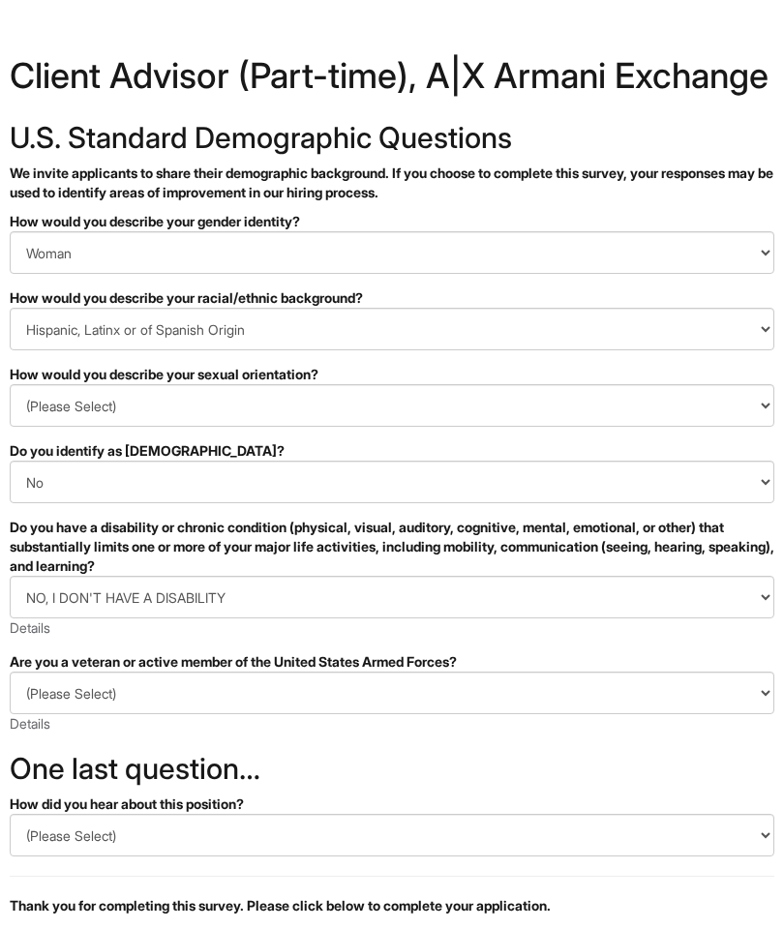
click at [732, 678] on select "(Please Select) I IDENTIFY AS ONE OR MORE OF THE CLASSIFICATIONS OF PROTECTED V…" at bounding box center [392, 693] width 765 height 43
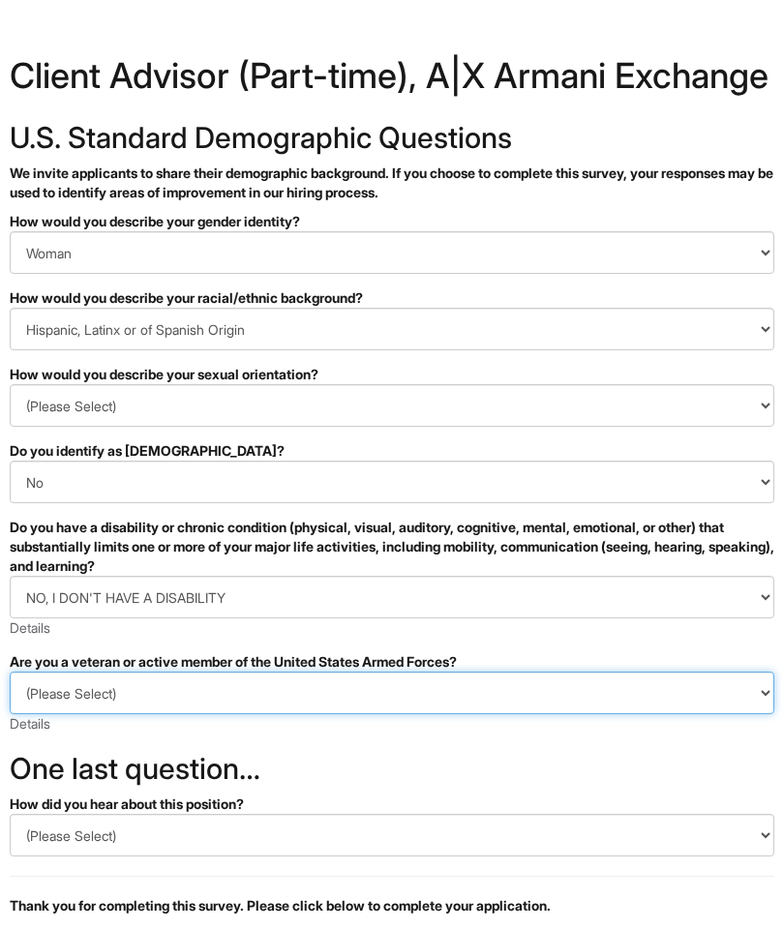
select select "I AM NOT A PROTECTED VETERAN"
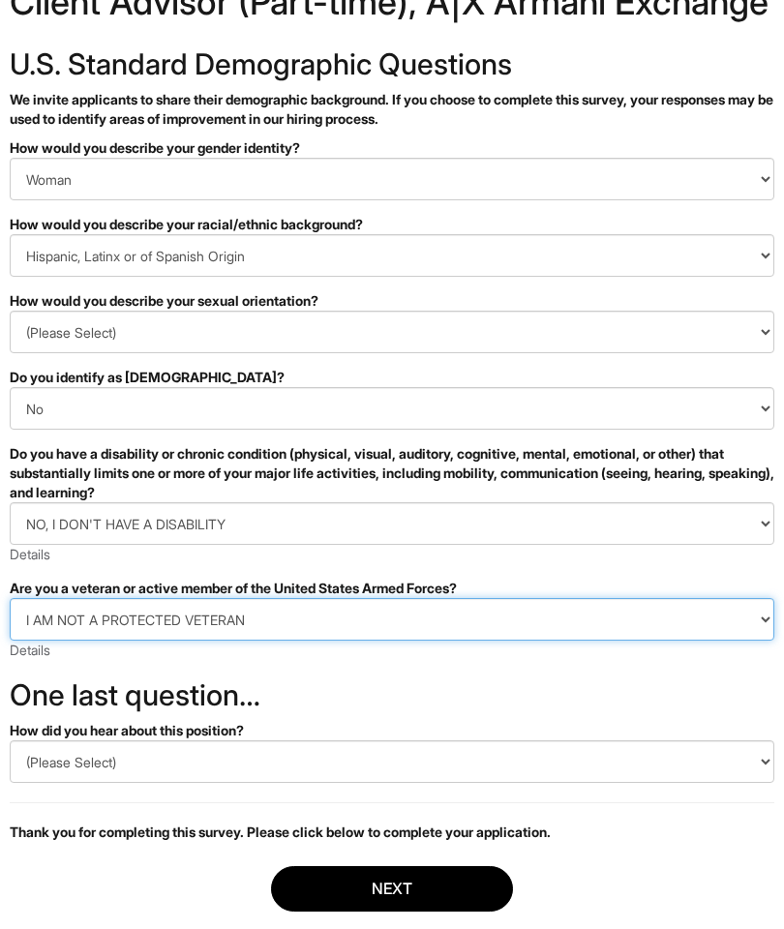
scroll to position [180, 0]
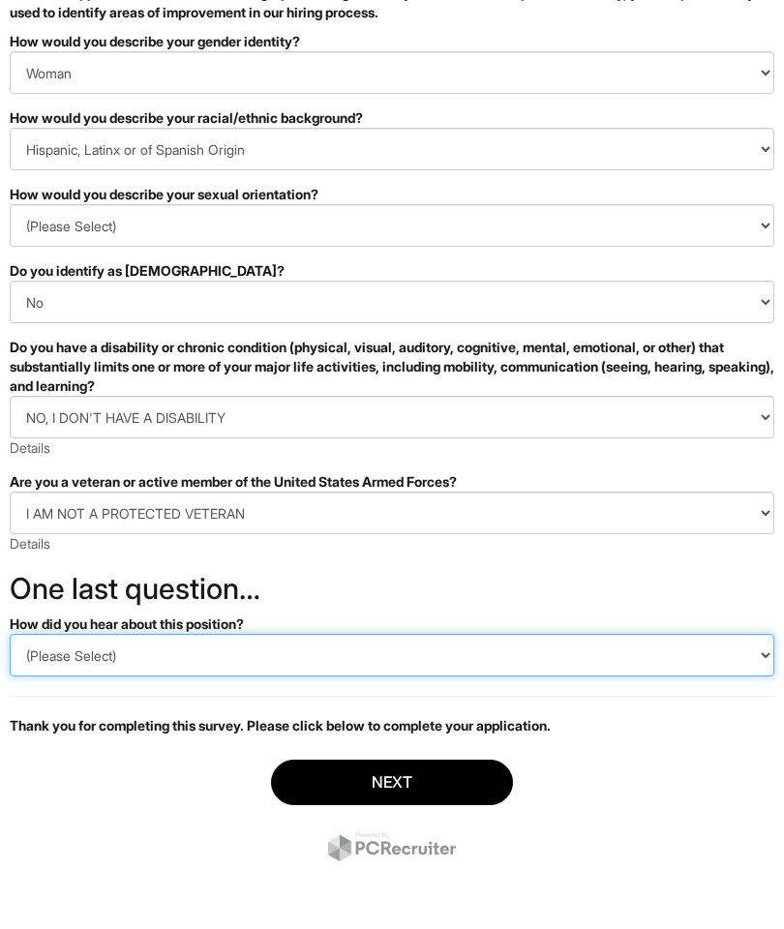
click at [722, 651] on select "(Please Select) CareerBuilder Indeed LinkedIn Monster Referral Other" at bounding box center [392, 655] width 765 height 43
select select "Indeed"
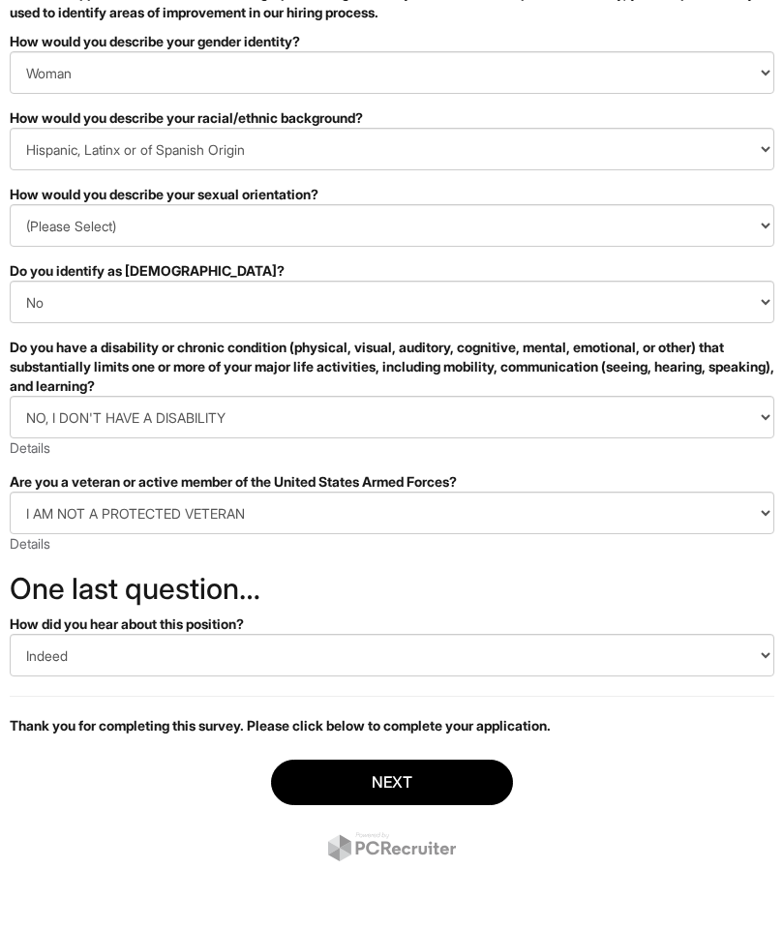
click at [396, 773] on button "Next" at bounding box center [392, 782] width 242 height 45
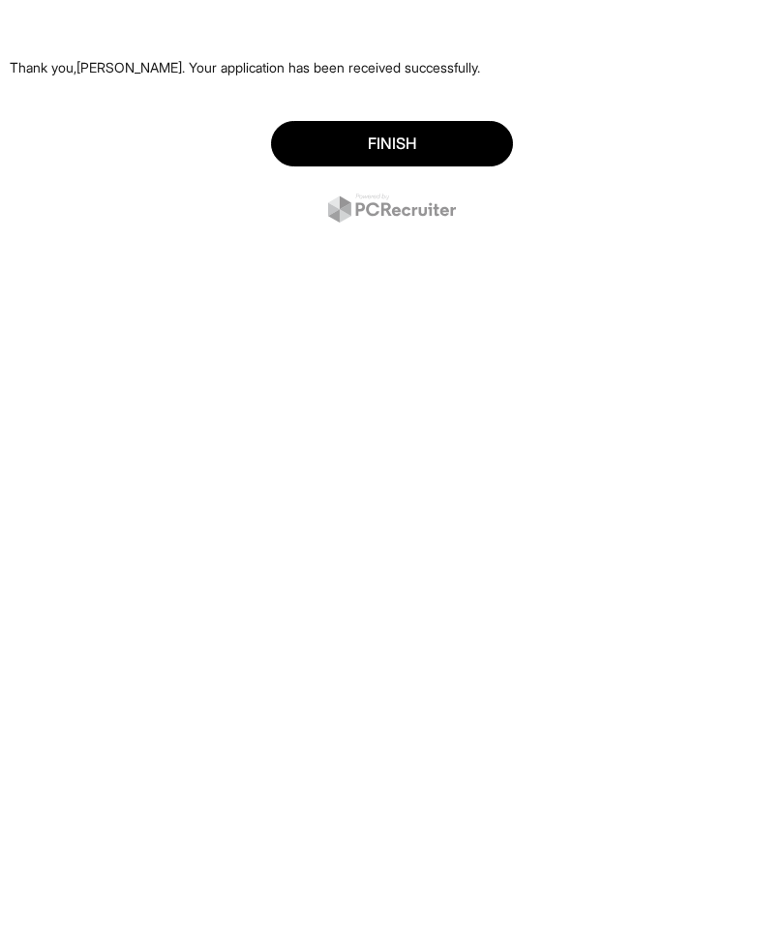
click at [428, 142] on button "Finish" at bounding box center [392, 143] width 242 height 45
